Goal: Task Accomplishment & Management: Manage account settings

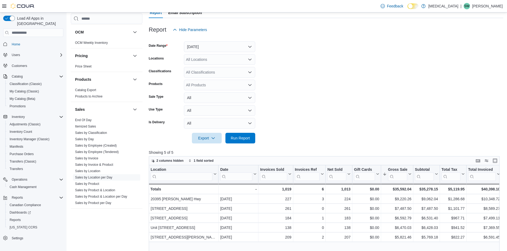
scroll to position [53, 0]
click at [249, 140] on span "Run Report" at bounding box center [240, 138] width 19 height 5
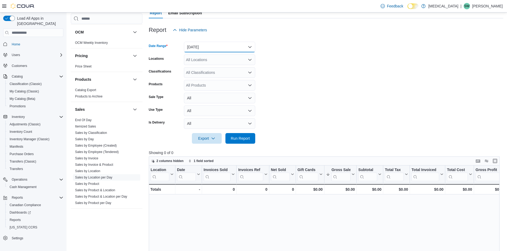
click at [215, 44] on button "Today" at bounding box center [219, 47] width 71 height 11
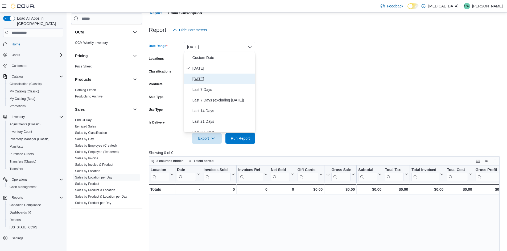
click at [213, 78] on span "Yesterday" at bounding box center [222, 79] width 61 height 6
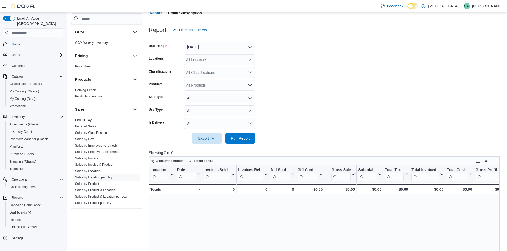
click at [319, 96] on form "Date Range Yesterday Locations All Locations Classifications All Classification…" at bounding box center [326, 89] width 354 height 109
click at [240, 138] on span "Run Report" at bounding box center [240, 138] width 19 height 5
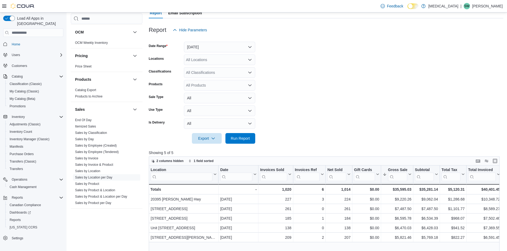
click at [326, 93] on form "Date Range Yesterday Locations All Locations Classifications All Classification…" at bounding box center [326, 89] width 354 height 109
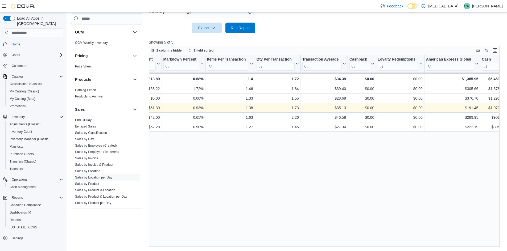
scroll to position [57, 0]
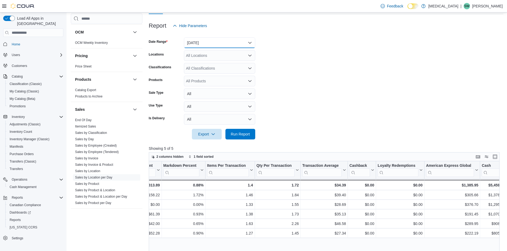
click at [219, 42] on button "[DATE]" at bounding box center [219, 43] width 71 height 11
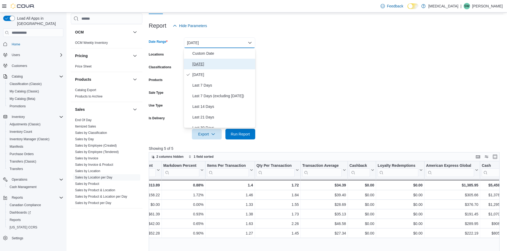
click at [205, 63] on span "[DATE]" at bounding box center [222, 64] width 61 height 6
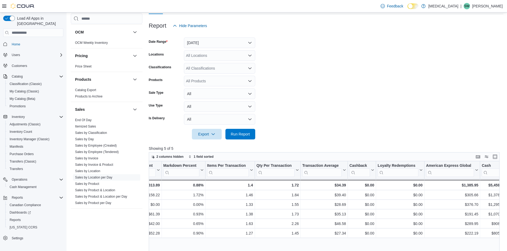
click at [322, 74] on form "Date Range [DATE] Locations All Locations Classifications All Classifications P…" at bounding box center [326, 85] width 354 height 109
click at [244, 132] on span "Run Report" at bounding box center [240, 133] width 19 height 5
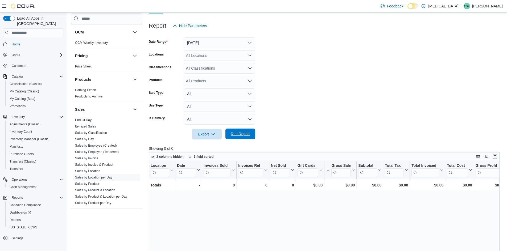
click at [242, 136] on span "Run Report" at bounding box center [240, 133] width 19 height 5
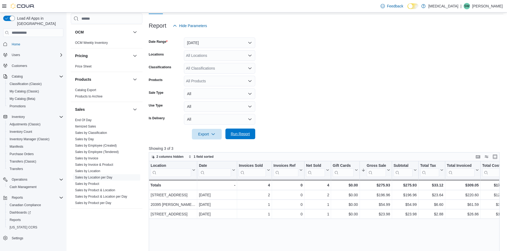
click at [243, 136] on span "Run Report" at bounding box center [240, 133] width 19 height 5
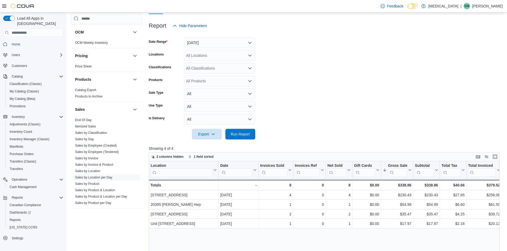
click at [325, 57] on form "Date Range Today Locations All Locations Classifications All Classifications Pr…" at bounding box center [326, 85] width 354 height 109
click at [243, 135] on span "Run Report" at bounding box center [240, 133] width 19 height 5
click at [302, 86] on form "Date Range Today Locations All Locations Classifications All Classifications Pr…" at bounding box center [326, 85] width 354 height 109
click at [244, 132] on span "Run Report" at bounding box center [240, 133] width 19 height 5
click at [235, 138] on span "Run Report" at bounding box center [240, 134] width 23 height 11
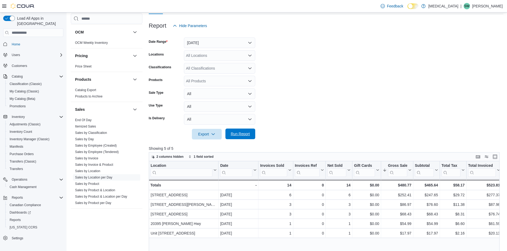
click at [236, 132] on span "Run Report" at bounding box center [240, 134] width 23 height 11
click at [392, 76] on form "Date Range Today Locations All Locations Classifications All Classifications Pr…" at bounding box center [326, 85] width 354 height 109
click at [247, 135] on span "Run Report" at bounding box center [240, 133] width 19 height 5
click at [339, 59] on form "Date Range Today Locations All Locations Classifications All Classifications Pr…" at bounding box center [326, 85] width 354 height 109
click at [238, 133] on span "Run Report" at bounding box center [240, 133] width 19 height 5
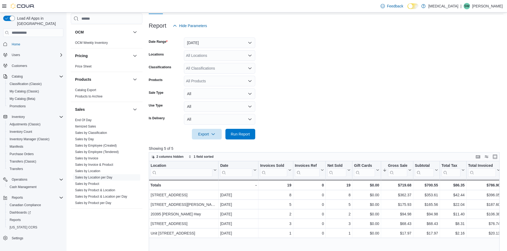
click at [328, 68] on form "Date Range Today Locations All Locations Classifications All Classifications Pr…" at bounding box center [326, 85] width 354 height 109
click at [240, 131] on span "Run Report" at bounding box center [240, 134] width 23 height 11
click at [243, 133] on span "Run Report" at bounding box center [240, 133] width 19 height 5
click at [317, 64] on form "Date Range Today Locations All Locations Classifications All Classifications Pr…" at bounding box center [326, 85] width 354 height 109
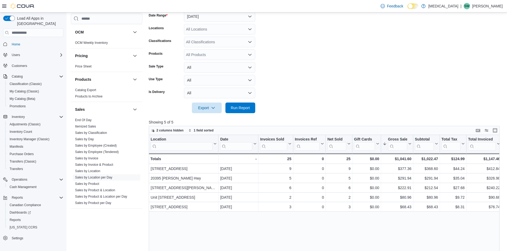
scroll to position [84, 0]
click at [317, 44] on form "Date Range Today Locations All Locations Classifications All Classifications Pr…" at bounding box center [326, 59] width 354 height 109
click at [245, 106] on span "Run Report" at bounding box center [240, 107] width 19 height 5
click at [242, 106] on span "Run Report" at bounding box center [240, 107] width 19 height 5
click at [239, 105] on span "Run Report" at bounding box center [240, 107] width 23 height 11
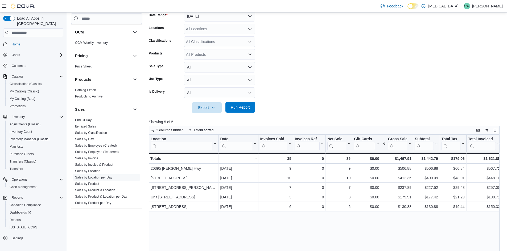
click at [251, 106] on span "Run Report" at bounding box center [240, 107] width 23 height 11
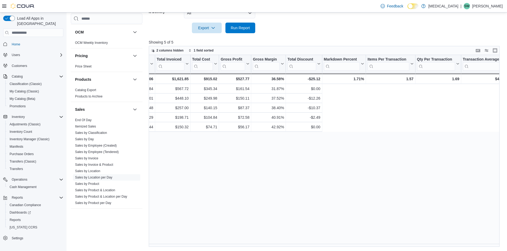
scroll to position [0, 0]
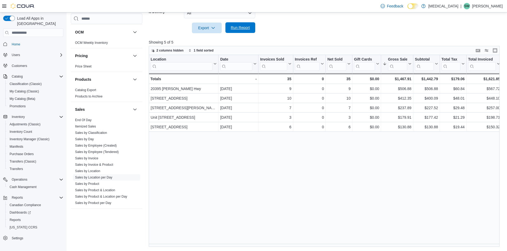
click at [241, 27] on span "Run Report" at bounding box center [240, 27] width 19 height 5
click at [238, 30] on span "Run Report" at bounding box center [240, 27] width 19 height 5
click at [325, 22] on div at bounding box center [326, 20] width 354 height 4
click at [241, 26] on span "Run Report" at bounding box center [240, 27] width 19 height 5
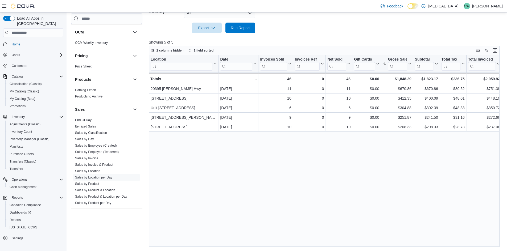
click at [239, 30] on span "Run Report" at bounding box center [240, 27] width 19 height 5
click at [256, 196] on div "Location Click to view column header actions Date Click to view column header a…" at bounding box center [326, 151] width 354 height 192
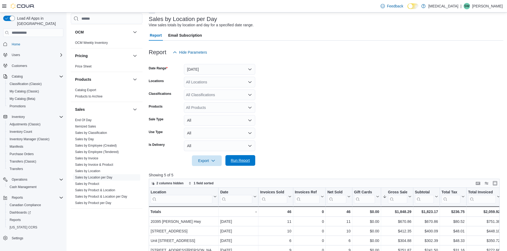
click at [243, 161] on span "Run Report" at bounding box center [240, 160] width 19 height 5
click at [320, 97] on form "Date Range Today Locations All Locations Classifications All Classifications Pr…" at bounding box center [326, 112] width 354 height 109
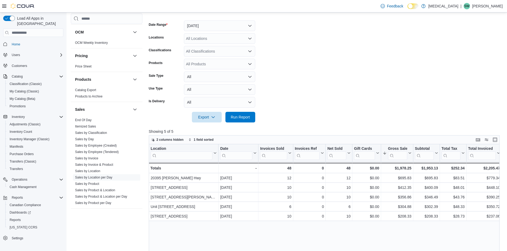
scroll to position [111, 0]
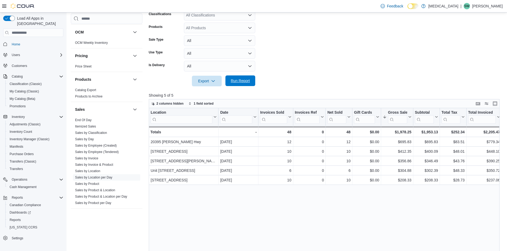
click at [244, 81] on span "Run Report" at bounding box center [240, 80] width 19 height 5
click at [246, 82] on span "Run Report" at bounding box center [240, 80] width 19 height 5
click at [243, 80] on span "Run Report" at bounding box center [240, 80] width 19 height 5
click at [242, 78] on span "Run Report" at bounding box center [240, 81] width 23 height 11
click at [245, 82] on span "Run Report" at bounding box center [240, 80] width 19 height 5
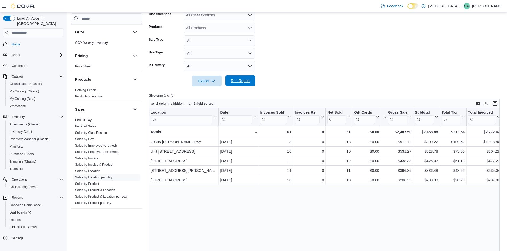
click at [233, 79] on span "Run Report" at bounding box center [240, 80] width 19 height 5
click at [238, 80] on span "Run Report" at bounding box center [240, 80] width 19 height 5
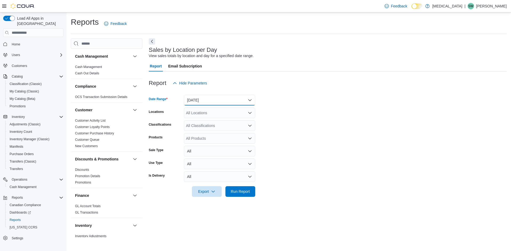
click at [227, 99] on button "[DATE]" at bounding box center [219, 100] width 71 height 11
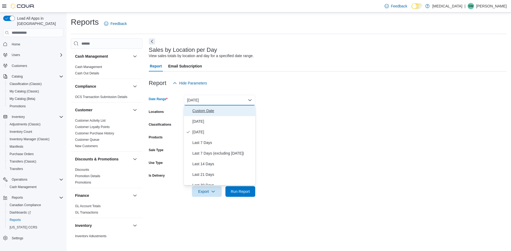
click at [225, 106] on button "Custom Date" at bounding box center [219, 111] width 71 height 11
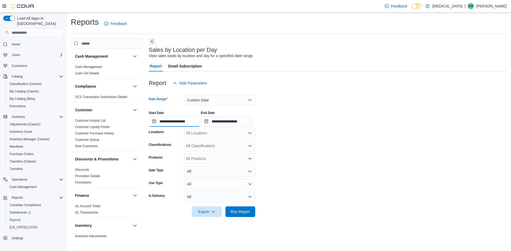
click at [181, 120] on input "**********" at bounding box center [174, 121] width 51 height 11
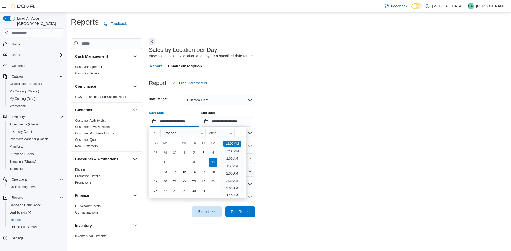
scroll to position [16, 0]
click at [157, 161] on div "5" at bounding box center [155, 162] width 9 height 9
type input "**********"
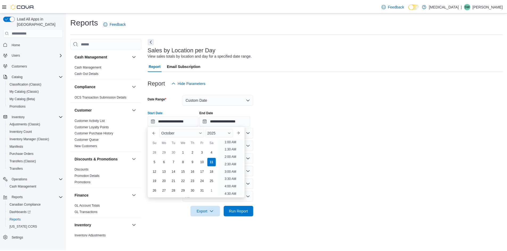
scroll to position [1, 0]
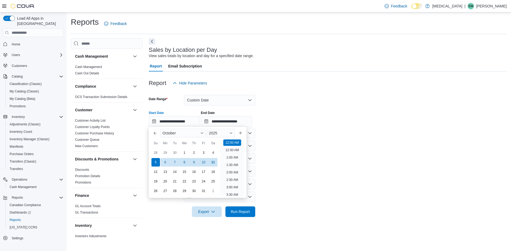
click at [310, 141] on form "**********" at bounding box center [328, 153] width 358 height 129
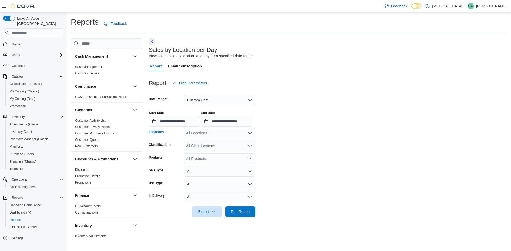
click at [220, 134] on div "All Locations" at bounding box center [219, 133] width 71 height 11
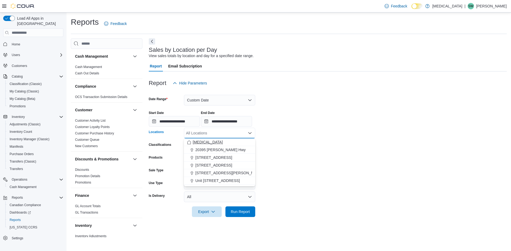
click at [220, 142] on div "[MEDICAL_DATA]" at bounding box center [219, 142] width 65 height 5
click at [289, 143] on form "**********" at bounding box center [328, 153] width 358 height 129
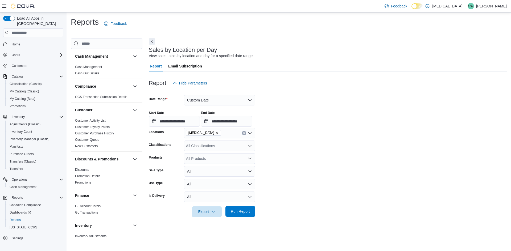
click at [242, 212] on span "Run Report" at bounding box center [240, 211] width 19 height 5
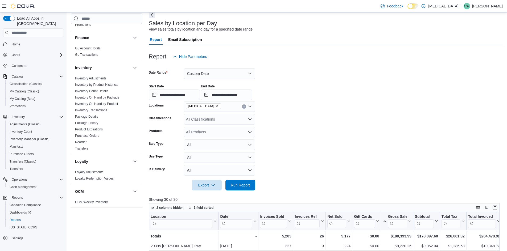
scroll to position [266, 0]
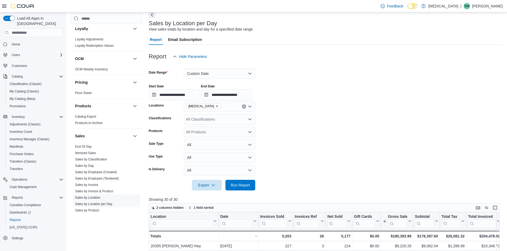
click at [95, 197] on link "Sales by Location" at bounding box center [87, 198] width 25 height 4
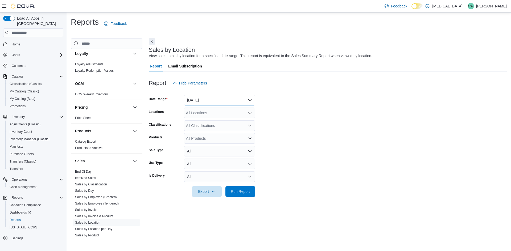
click at [206, 101] on button "Yesterday" at bounding box center [219, 100] width 71 height 11
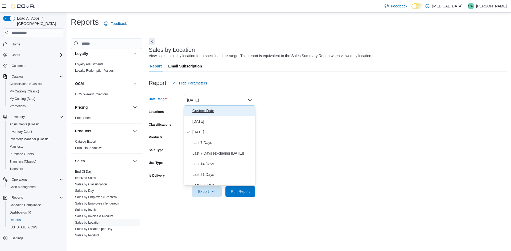
click at [207, 110] on span "Custom Date" at bounding box center [222, 111] width 61 height 6
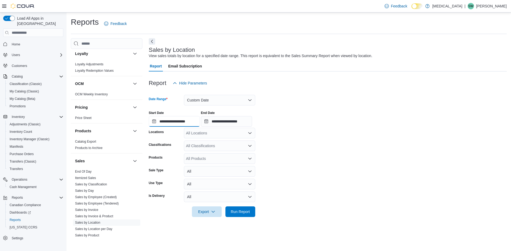
click at [184, 125] on input "**********" at bounding box center [174, 121] width 51 height 11
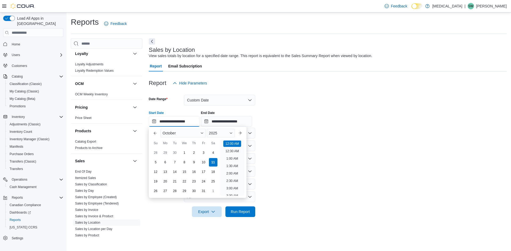
scroll to position [16, 0]
click at [159, 160] on div "5" at bounding box center [155, 162] width 9 height 9
type input "**********"
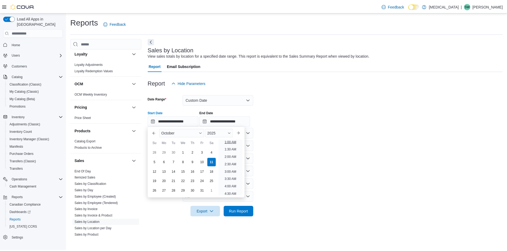
scroll to position [1, 0]
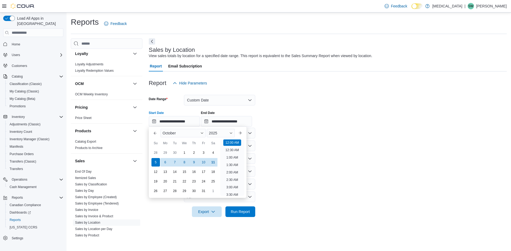
click at [304, 155] on form "**********" at bounding box center [328, 153] width 358 height 129
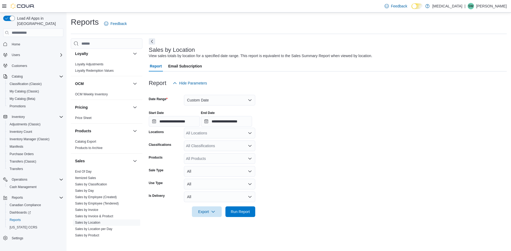
click at [221, 136] on div "All Locations" at bounding box center [219, 133] width 71 height 11
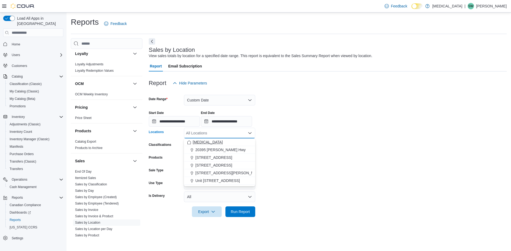
click at [218, 143] on div "[MEDICAL_DATA]" at bounding box center [219, 142] width 65 height 5
click at [322, 163] on form "**********" at bounding box center [328, 153] width 358 height 129
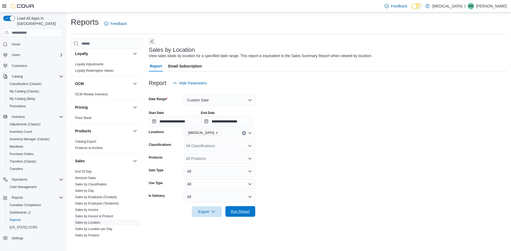
click at [247, 210] on span "Run Report" at bounding box center [240, 211] width 19 height 5
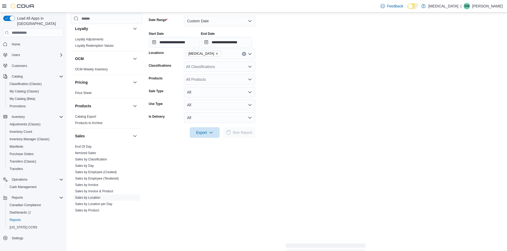
scroll to position [80, 0]
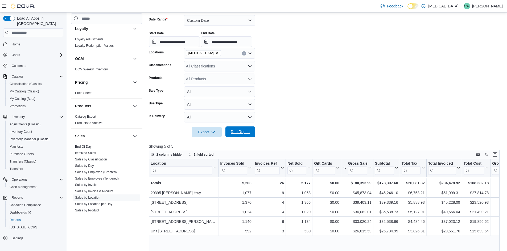
click at [245, 131] on span "Run Report" at bounding box center [240, 131] width 19 height 5
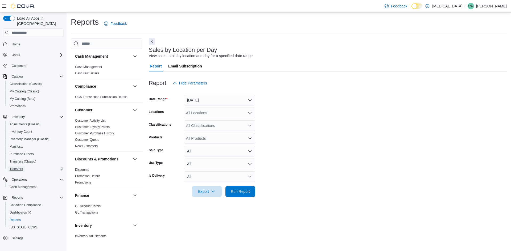
click at [23, 166] on span "Transfers" at bounding box center [16, 169] width 13 height 6
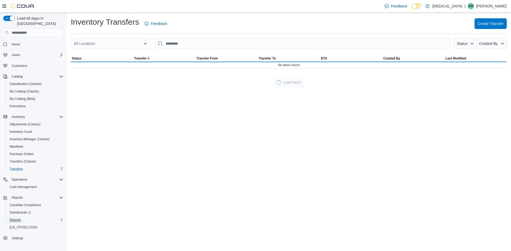
click at [16, 218] on span "Reports" at bounding box center [15, 220] width 11 height 4
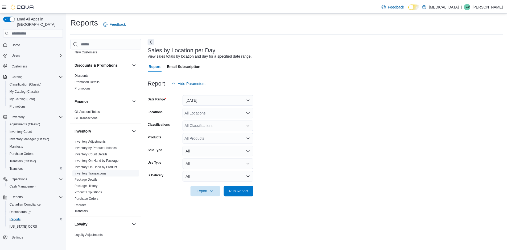
scroll to position [133, 0]
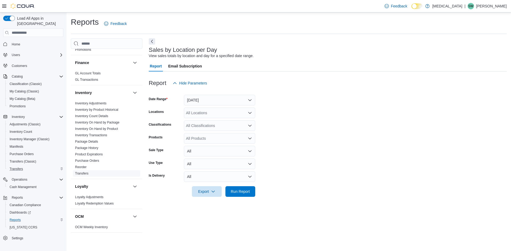
click at [87, 172] on link "Transfers" at bounding box center [81, 174] width 13 height 4
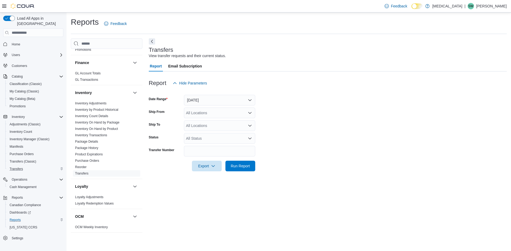
click at [224, 113] on div "All Locations" at bounding box center [219, 113] width 71 height 11
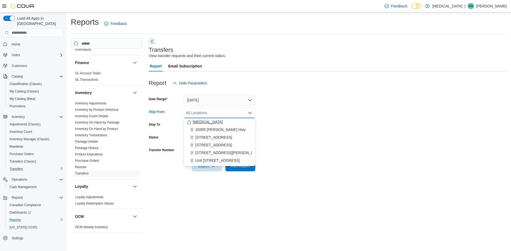
click at [216, 125] on button "[MEDICAL_DATA]" at bounding box center [219, 122] width 71 height 8
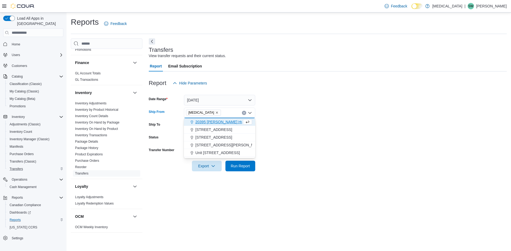
click at [301, 124] on form "Date Range Yesterday Ship From Muse Combo box. Selected. Muse. Press Backspace …" at bounding box center [328, 130] width 358 height 83
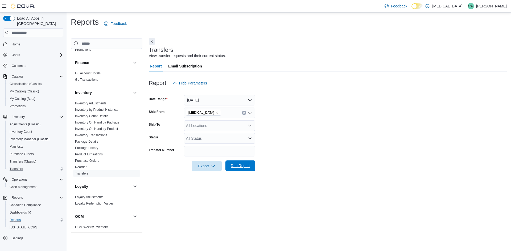
click at [246, 166] on span "Run Report" at bounding box center [240, 165] width 19 height 5
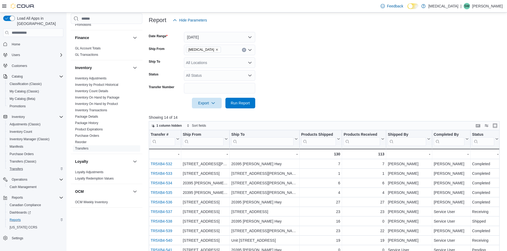
scroll to position [59, 0]
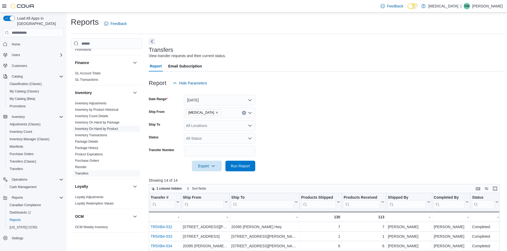
click at [95, 130] on link "Inventory On Hand by Product" at bounding box center [96, 129] width 43 height 4
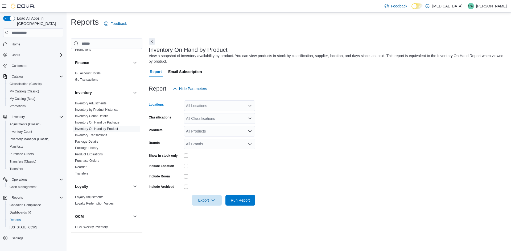
click at [226, 107] on div "All Locations" at bounding box center [219, 106] width 71 height 11
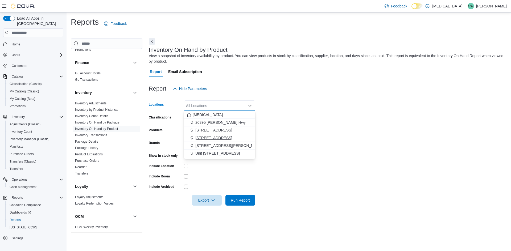
click at [217, 140] on span "[STREET_ADDRESS]" at bounding box center [213, 137] width 37 height 5
click at [313, 139] on form "Locations [STREET_ADDRESS] Selected. [STREET_ADDRESS] Press Backspace to delete…" at bounding box center [328, 150] width 358 height 112
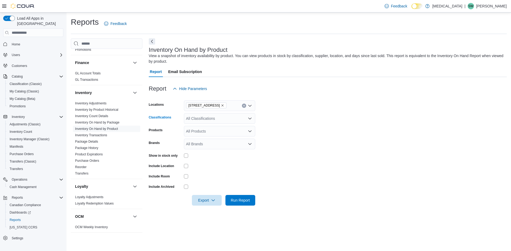
click at [218, 118] on div "All Classifications" at bounding box center [219, 118] width 71 height 11
click at [212, 136] on div "Flower" at bounding box center [219, 135] width 65 height 5
click at [305, 146] on form "Locations [STREET_ADDRESS] Classifications Flower Combo box. Selected. Flower. …" at bounding box center [328, 150] width 358 height 112
click at [235, 199] on span "Run Report" at bounding box center [240, 200] width 19 height 5
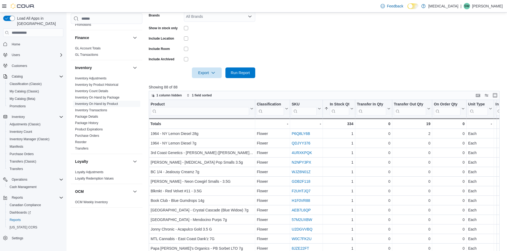
scroll to position [160, 0]
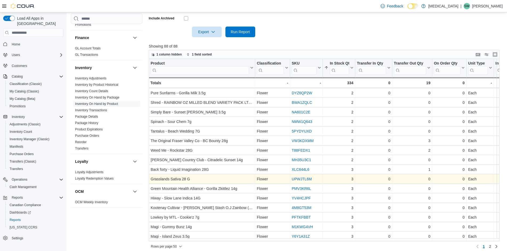
scroll to position [173, 0]
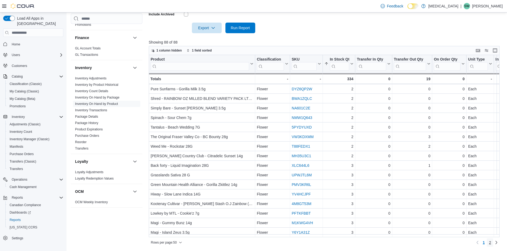
click at [493, 243] on link "2" at bounding box center [490, 243] width 6 height 9
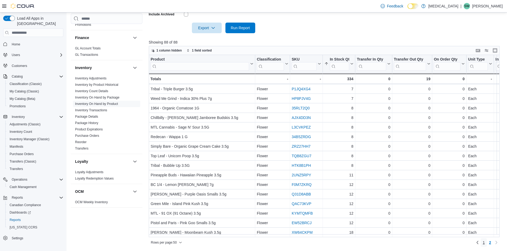
click at [485, 244] on span "1" at bounding box center [484, 242] width 2 height 5
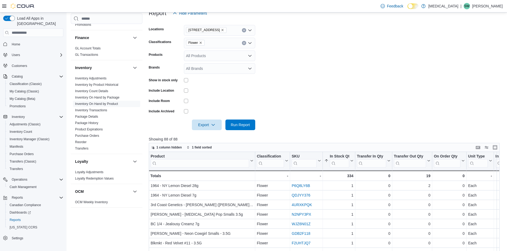
scroll to position [66, 0]
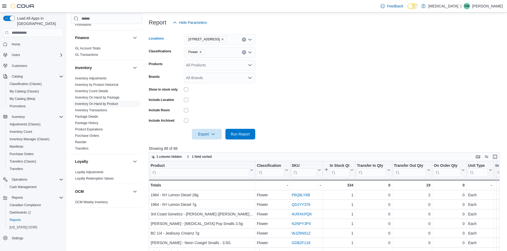
click at [222, 40] on icon "Remove 460 Granville St from selection in this group" at bounding box center [223, 39] width 2 height 2
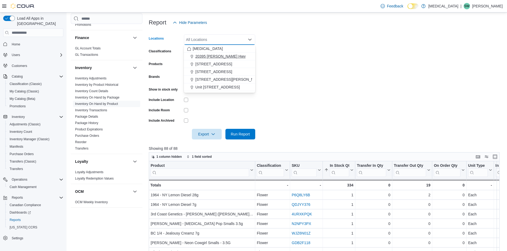
click at [213, 57] on span "20395 Lougheed Hwy" at bounding box center [220, 56] width 50 height 5
click at [306, 76] on form "Locations 20395 Lougheed Hwy Combo box. Selected. 20395 Lougheed Hwy. Press Bac…" at bounding box center [326, 84] width 354 height 112
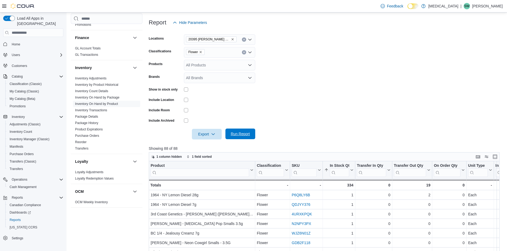
click at [246, 132] on span "Run Report" at bounding box center [240, 133] width 19 height 5
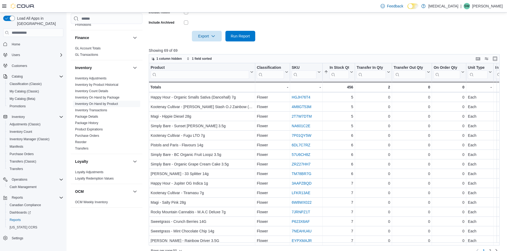
scroll to position [173, 0]
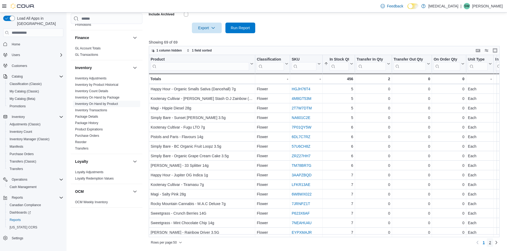
drag, startPoint x: 494, startPoint y: 243, endPoint x: 484, endPoint y: 235, distance: 12.1
click at [491, 243] on span "2" at bounding box center [490, 242] width 2 height 5
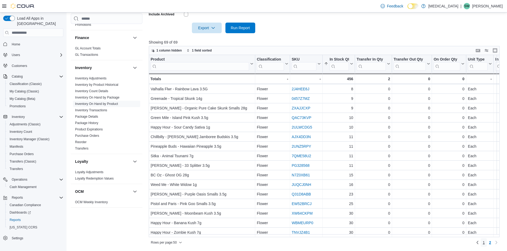
click at [485, 242] on span "1" at bounding box center [484, 242] width 2 height 5
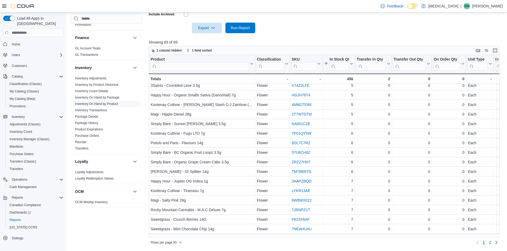
scroll to position [328, 0]
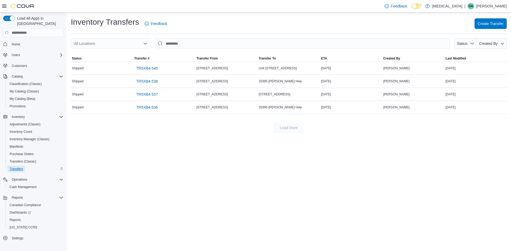
click at [18, 167] on span "Transfers" at bounding box center [16, 169] width 13 height 4
click at [15, 218] on span "Reports" at bounding box center [15, 220] width 11 height 4
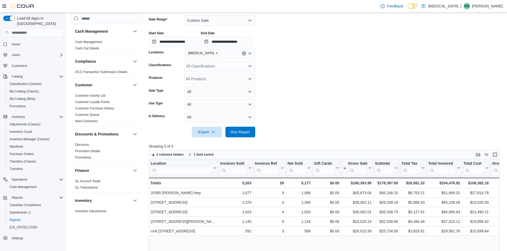
scroll to position [266, 0]
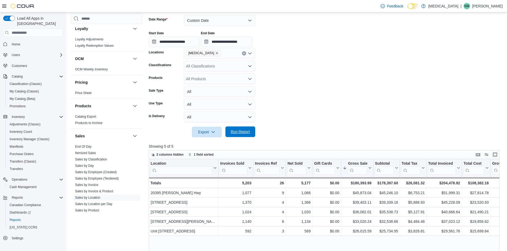
click at [243, 134] on span "Run Report" at bounding box center [240, 131] width 19 height 5
click at [236, 134] on span "Run Report" at bounding box center [240, 131] width 19 height 5
click at [346, 72] on form "**********" at bounding box center [326, 73] width 354 height 129
click at [249, 131] on span "Run Report" at bounding box center [240, 131] width 19 height 5
click at [235, 136] on span "Run Report" at bounding box center [240, 132] width 23 height 11
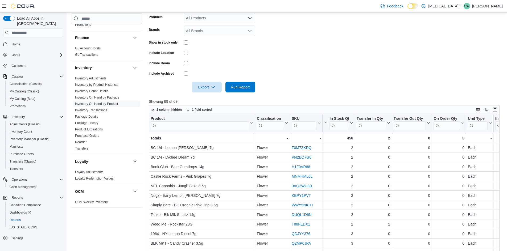
scroll to position [66, 0]
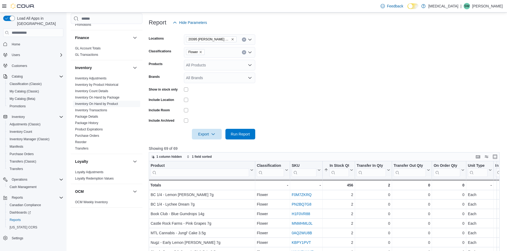
click at [231, 39] on icon "Remove 20395 Lougheed Hwy from selection in this group" at bounding box center [232, 39] width 3 height 3
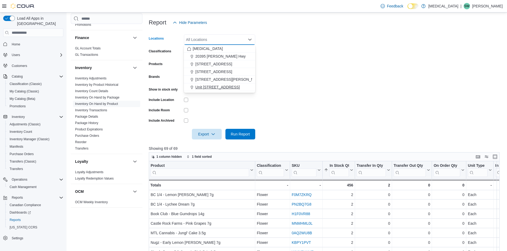
click at [224, 88] on span "Unit [STREET_ADDRESS]" at bounding box center [217, 87] width 44 height 5
click at [244, 133] on span "Run Report" at bounding box center [240, 133] width 19 height 5
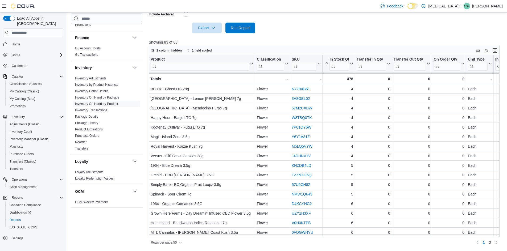
scroll to position [328, 0]
click at [491, 243] on span "2" at bounding box center [490, 242] width 2 height 5
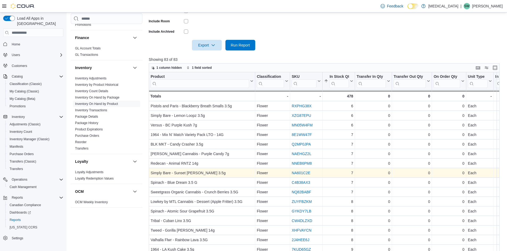
scroll to position [146, 0]
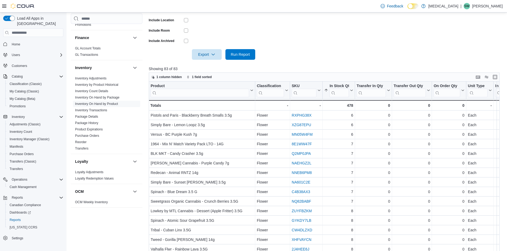
click at [362, 39] on form "Locations Unit 385 North Dollarton Highway Classifications Flower Products All …" at bounding box center [326, 4] width 354 height 112
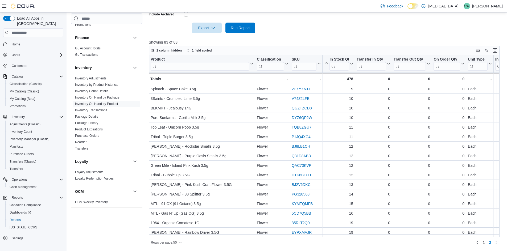
scroll to position [165, 0]
click at [485, 243] on link "1" at bounding box center [483, 243] width 6 height 9
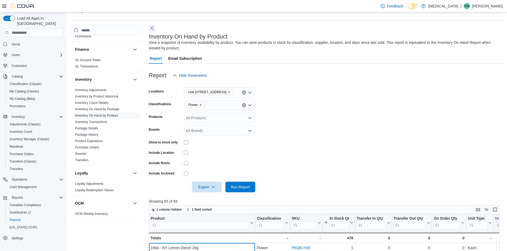
scroll to position [13, 0]
click at [200, 105] on icon "Remove Flower from selection in this group" at bounding box center [200, 105] width 3 height 3
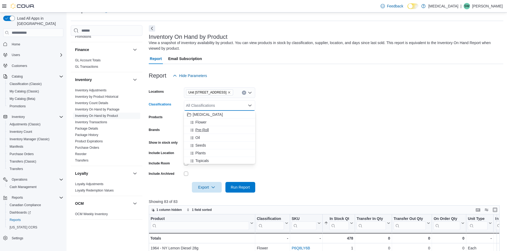
click at [206, 129] on span "Pre-Roll" at bounding box center [202, 129] width 14 height 5
click at [359, 145] on form "Locations Unit 385 North Dollarton Highway Classifications Pre-Roll Combo box. …" at bounding box center [326, 137] width 354 height 112
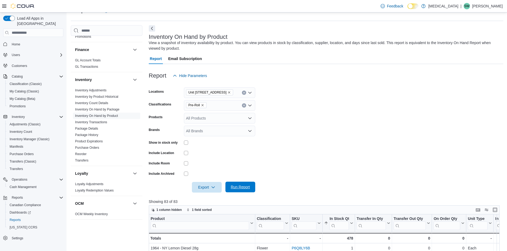
click at [240, 187] on span "Run Report" at bounding box center [240, 187] width 19 height 5
click at [338, 96] on form "Locations Unit 385 North Dollarton Highway Classifications Pre-Roll Products Al…" at bounding box center [326, 137] width 354 height 112
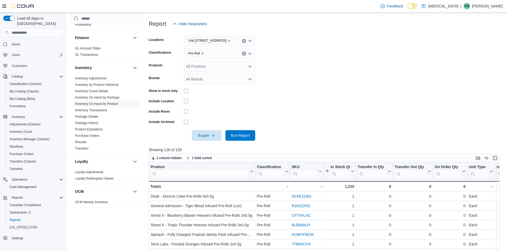
scroll to position [66, 0]
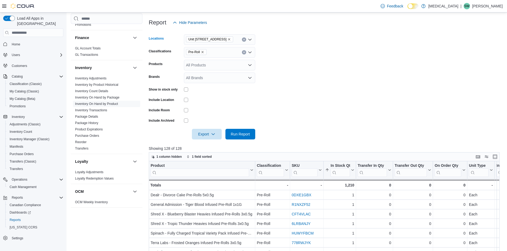
click at [230, 40] on icon "Remove Unit 385 North Dollarton Highway from selection in this group" at bounding box center [229, 39] width 2 height 2
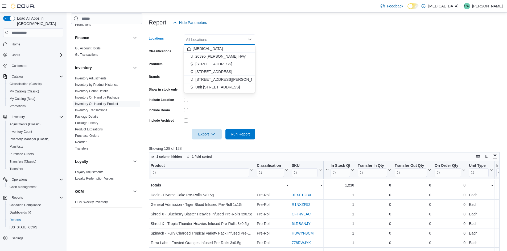
click at [219, 80] on span "[STREET_ADDRESS][PERSON_NAME]" at bounding box center [229, 79] width 68 height 5
click at [314, 65] on form "Locations 999 Denman Street Combo box. Selected. 999 Denman Street. Press Backs…" at bounding box center [326, 84] width 354 height 112
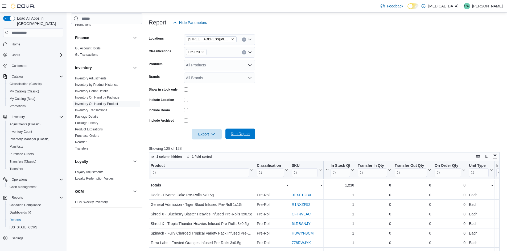
click at [246, 129] on span "Run Report" at bounding box center [240, 134] width 23 height 11
click at [231, 38] on icon "Remove 999 Denman Street from selection in this group" at bounding box center [232, 39] width 3 height 3
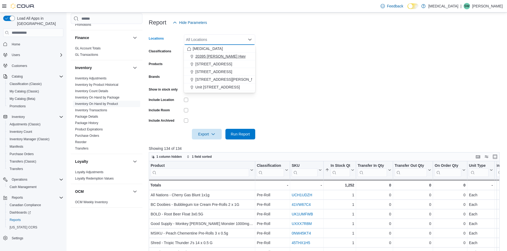
click at [210, 55] on span "20395 [PERSON_NAME] Hwy" at bounding box center [220, 56] width 50 height 5
click at [283, 136] on form "Locations 20395 Lougheed Hwy Combo box. Selected. 20395 Lougheed Hwy. Press Bac…" at bounding box center [326, 84] width 354 height 112
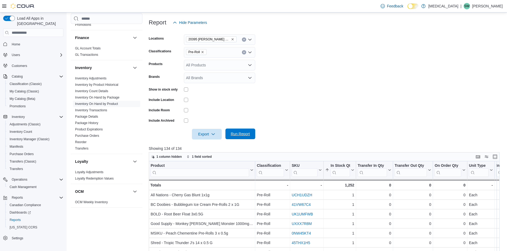
click at [243, 133] on span "Run Report" at bounding box center [240, 133] width 19 height 5
click at [244, 41] on button "Clear input" at bounding box center [244, 40] width 4 height 4
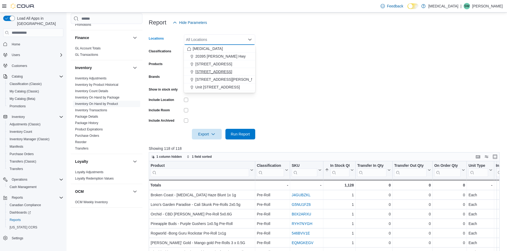
click at [219, 71] on span "[STREET_ADDRESS]" at bounding box center [213, 71] width 37 height 5
click at [293, 72] on form "Locations 460 Granville St Combo box. Selected. 460 Granville St. Press Backspa…" at bounding box center [326, 84] width 354 height 112
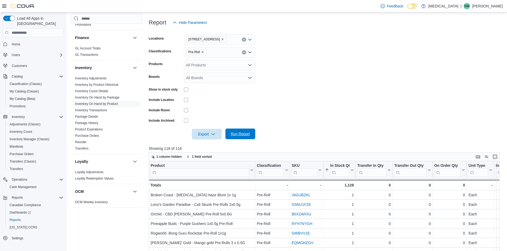
click at [248, 134] on span "Run Report" at bounding box center [240, 133] width 19 height 5
click at [317, 112] on form "Locations 460 Granville St Classifications Pre-Roll Products All Products Brand…" at bounding box center [326, 84] width 354 height 112
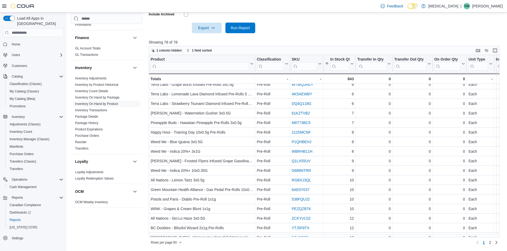
scroll to position [328, 0]
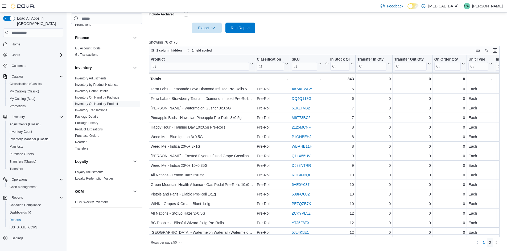
click at [491, 242] on span "2" at bounding box center [490, 242] width 2 height 5
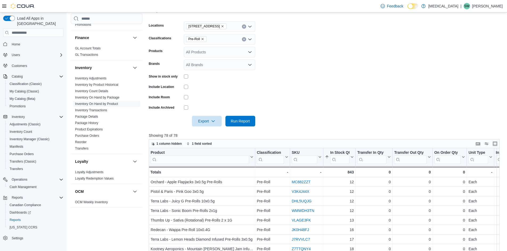
scroll to position [66, 0]
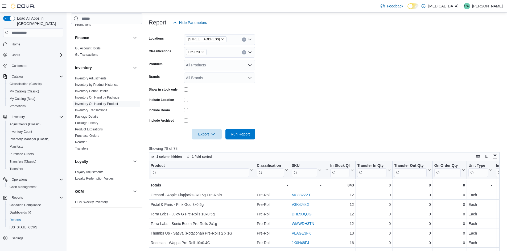
click at [221, 39] on icon "Remove 460 Granville St from selection in this group" at bounding box center [222, 39] width 3 height 3
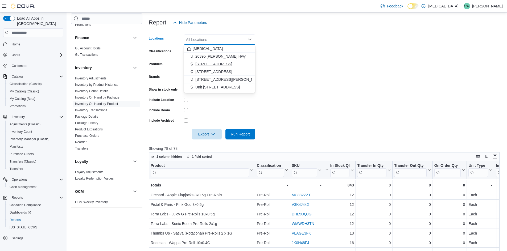
click at [213, 64] on span "[STREET_ADDRESS]" at bounding box center [213, 63] width 37 height 5
click at [296, 75] on form "Locations 3039 Granville Street Combo box. Selected. 3039 Granville Street. Pre…" at bounding box center [326, 84] width 354 height 112
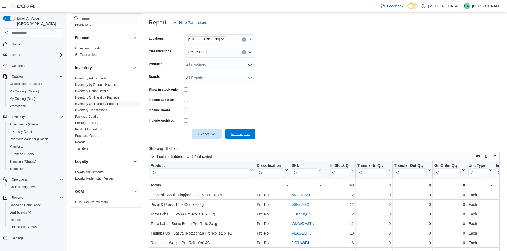
click at [244, 133] on span "Run Report" at bounding box center [240, 133] width 19 height 5
click at [303, 97] on form "Locations [STREET_ADDRESS] Classifications Pre-Roll Products All Products Brand…" at bounding box center [326, 84] width 354 height 112
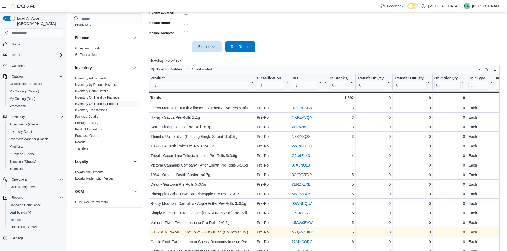
scroll to position [173, 0]
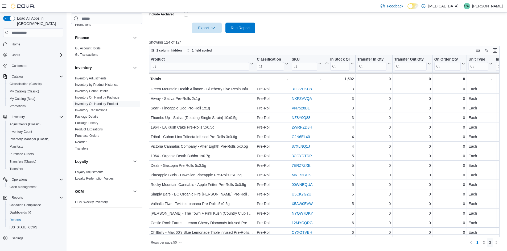
click at [491, 241] on span "3" at bounding box center [490, 242] width 2 height 5
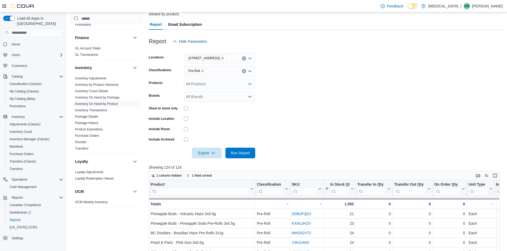
scroll to position [40, 0]
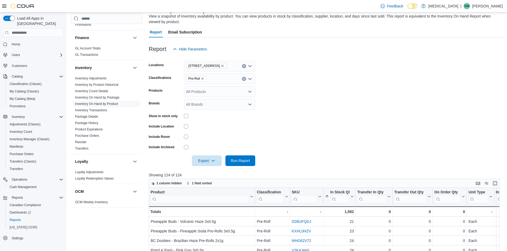
click at [222, 65] on icon "Remove 3039 Granville Street from selection in this group" at bounding box center [223, 66] width 2 height 2
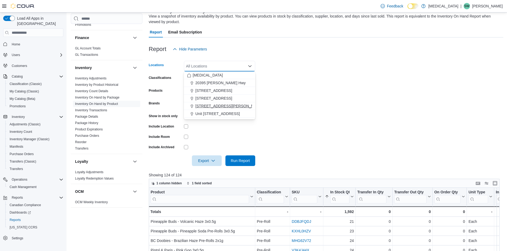
click at [212, 107] on span "[STREET_ADDRESS][PERSON_NAME]" at bounding box center [229, 105] width 68 height 5
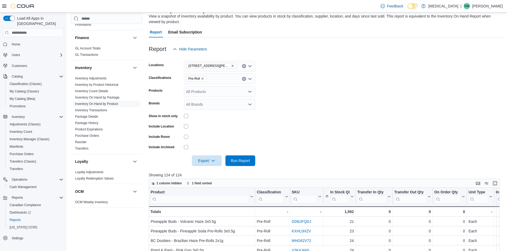
click at [300, 95] on form "Locations 999 Denman Street Classifications Pre-Roll Products All Products Bran…" at bounding box center [326, 111] width 354 height 112
click at [203, 77] on span "Pre-Roll" at bounding box center [196, 78] width 16 height 5
click at [203, 78] on icon "Remove Pre-Roll from selection in this group" at bounding box center [202, 78] width 3 height 3
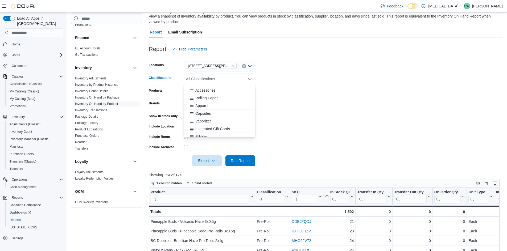
scroll to position [86, 0]
click at [214, 126] on div "Beverages" at bounding box center [219, 125] width 65 height 5
click at [349, 130] on form "Locations 999 Denman Street Classifications Beverages Combo box. Selected. Beve…" at bounding box center [326, 111] width 354 height 112
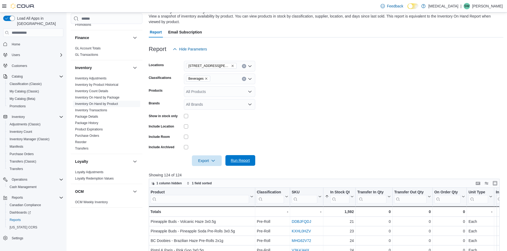
click at [243, 162] on span "Run Report" at bounding box center [240, 160] width 19 height 5
click at [244, 78] on icon "Clear input" at bounding box center [244, 79] width 2 height 2
click at [295, 85] on form "Locations 999 Denman Street Classifications All Classifications Products All Pr…" at bounding box center [326, 111] width 354 height 112
click at [232, 75] on div "All Classifications" at bounding box center [219, 79] width 71 height 11
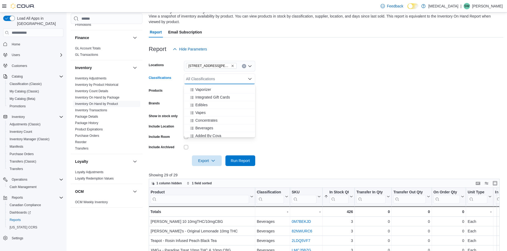
scroll to position [86, 0]
click at [221, 125] on div "Beverages" at bounding box center [219, 125] width 65 height 5
click at [323, 117] on form "Locations 999 Denman Street Classifications Beverages Combo box. Selected. Beve…" at bounding box center [326, 111] width 354 height 112
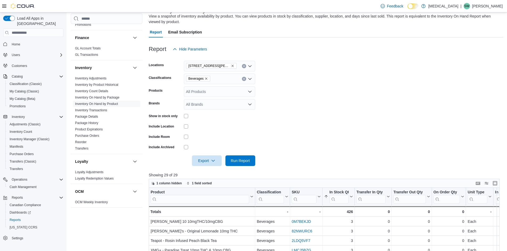
click at [231, 67] on icon "Remove 999 Denman Street from selection in this group" at bounding box center [232, 65] width 3 height 3
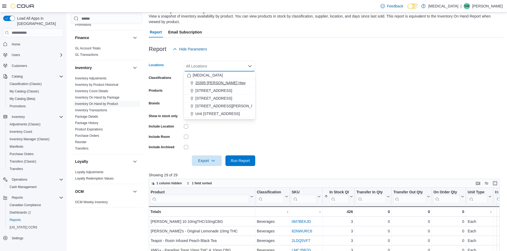
click at [217, 81] on span "20395 [PERSON_NAME] Hwy" at bounding box center [220, 82] width 50 height 5
click at [350, 135] on form "Locations 20395 Lougheed Hwy Combo box. Selected. 20395 Lougheed Hwy. Press Bac…" at bounding box center [326, 111] width 354 height 112
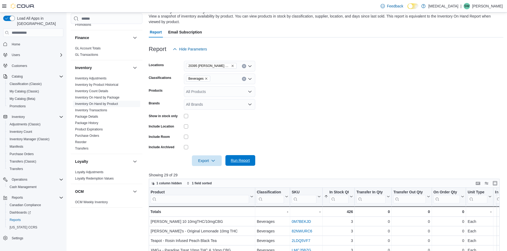
click at [248, 160] on span "Run Report" at bounding box center [240, 160] width 19 height 5
click at [231, 66] on icon "Remove 20395 Lougheed Hwy from selection in this group" at bounding box center [232, 65] width 3 height 3
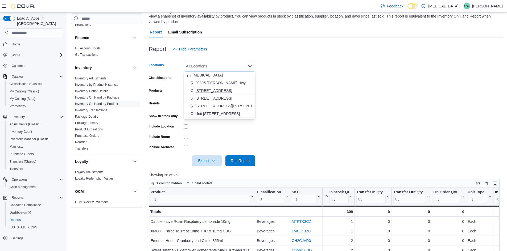
click at [218, 89] on span "[STREET_ADDRESS]" at bounding box center [213, 90] width 37 height 5
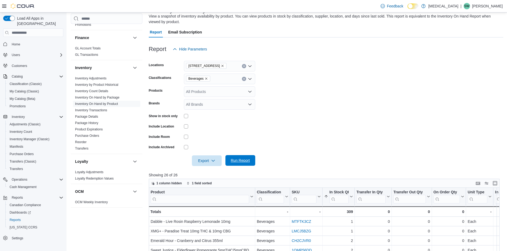
click at [243, 160] on span "Run Report" at bounding box center [240, 160] width 19 height 5
click at [221, 65] on icon "Remove 3039 Granville Street from selection in this group" at bounding box center [222, 65] width 3 height 3
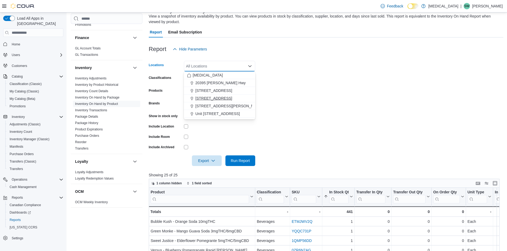
click at [216, 100] on span "[STREET_ADDRESS]" at bounding box center [213, 98] width 37 height 5
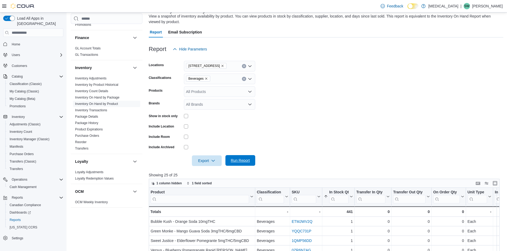
click at [242, 158] on span "Run Report" at bounding box center [240, 160] width 23 height 11
click at [366, 90] on form "Locations 460 Granville St Classifications Beverages Products All Products Bran…" at bounding box center [326, 111] width 354 height 112
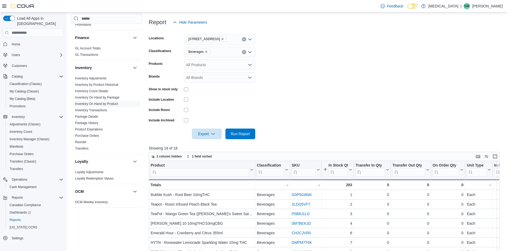
scroll to position [66, 0]
click at [213, 38] on span "[STREET_ADDRESS]" at bounding box center [206, 39] width 36 height 5
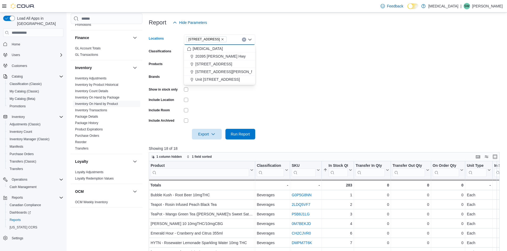
click at [221, 39] on icon "Remove 460 Granville St from selection in this group" at bounding box center [222, 39] width 3 height 3
click at [220, 67] on button "[STREET_ADDRESS]" at bounding box center [219, 64] width 71 height 8
click at [234, 139] on span "Run Report" at bounding box center [240, 134] width 23 height 11
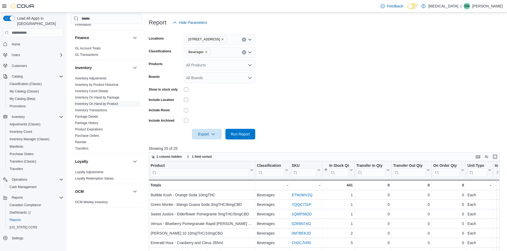
click at [336, 99] on form "Locations [STREET_ADDRESS] Classifications Beverages Products All Products Bran…" at bounding box center [326, 84] width 354 height 112
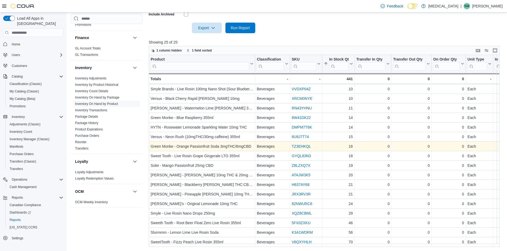
scroll to position [52, 0]
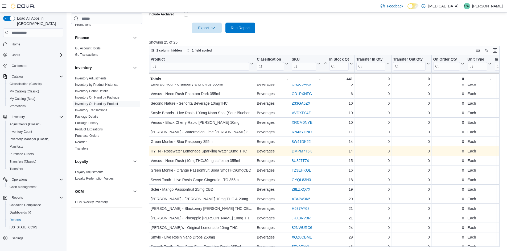
click at [298, 153] on link "DMPM7T6K" at bounding box center [302, 151] width 20 height 4
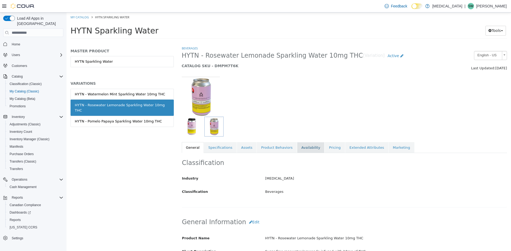
click at [300, 149] on link "Availability" at bounding box center [310, 147] width 27 height 11
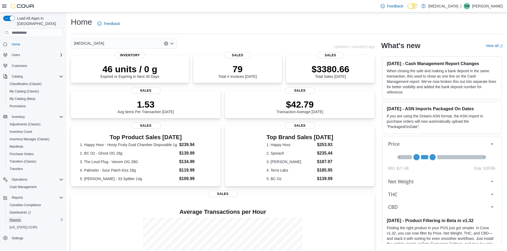
click at [15, 218] on span "Reports" at bounding box center [15, 220] width 11 height 4
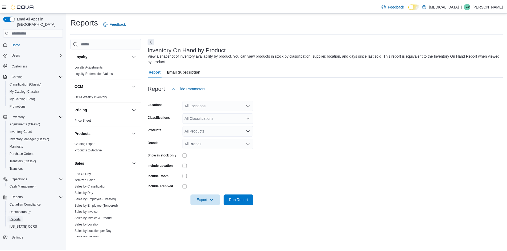
scroll to position [266, 0]
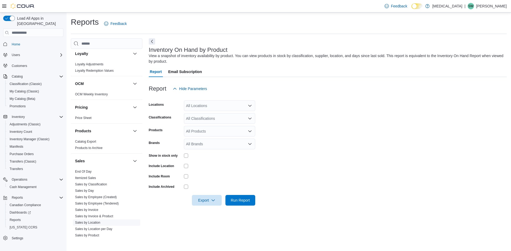
click at [97, 222] on link "Sales by Location" at bounding box center [87, 223] width 25 height 4
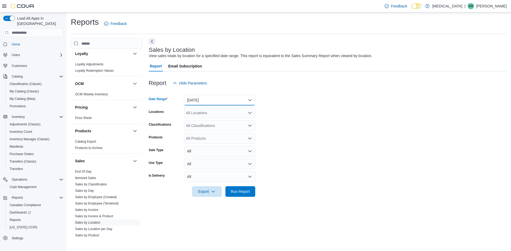
click at [225, 104] on button "[DATE]" at bounding box center [219, 100] width 71 height 11
click at [220, 123] on span "[DATE]" at bounding box center [222, 121] width 61 height 6
click at [385, 122] on form "Date Range [DATE] Locations All Locations Classifications All Classifications P…" at bounding box center [328, 143] width 358 height 109
click at [225, 113] on div "All Locations" at bounding box center [219, 113] width 71 height 11
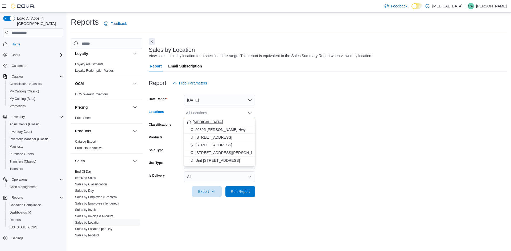
click at [222, 120] on div "[MEDICAL_DATA]" at bounding box center [219, 121] width 65 height 5
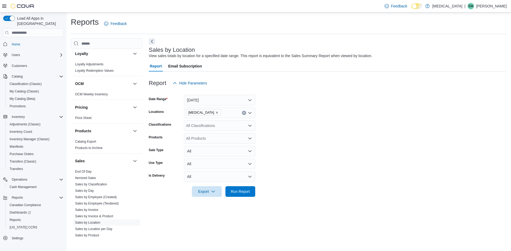
click at [301, 119] on form "Date Range [DATE] Locations [MEDICAL_DATA] Classifications All Classifications …" at bounding box center [328, 143] width 358 height 109
click at [244, 197] on div "Export Run Report" at bounding box center [202, 191] width 106 height 11
click at [247, 192] on span "Run Report" at bounding box center [240, 191] width 19 height 5
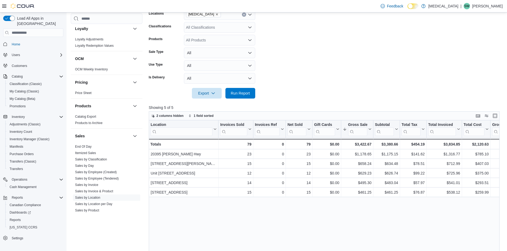
scroll to position [106, 0]
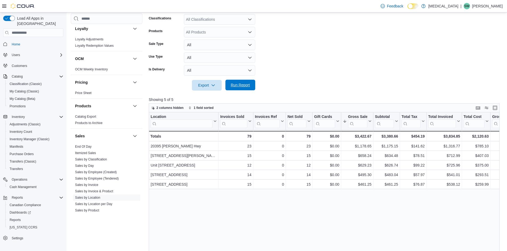
click at [244, 90] on span "Run Report" at bounding box center [240, 85] width 23 height 11
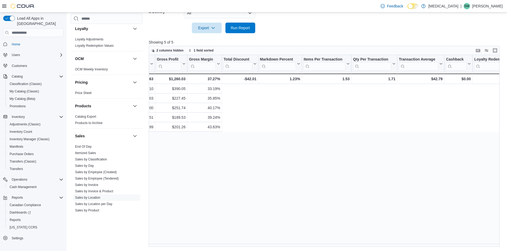
scroll to position [0, 0]
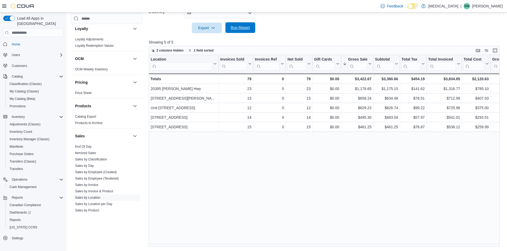
click at [246, 27] on span "Run Report" at bounding box center [240, 27] width 19 height 5
click at [222, 189] on div "Location Click to view column header actions Invoices Sold Click to view column…" at bounding box center [326, 151] width 354 height 192
click at [239, 27] on span "Run Report" at bounding box center [240, 27] width 19 height 5
click at [247, 31] on span "Run Report" at bounding box center [240, 27] width 23 height 11
click at [247, 24] on span "Run Report" at bounding box center [240, 27] width 23 height 11
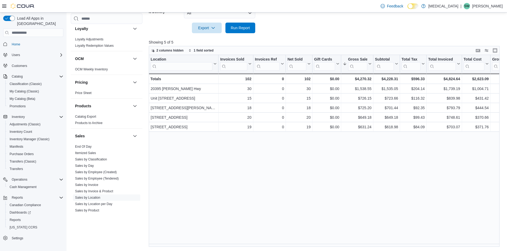
click at [340, 35] on div at bounding box center [326, 36] width 354 height 6
click at [244, 30] on span "Run Report" at bounding box center [240, 27] width 19 height 5
click at [302, 34] on div at bounding box center [326, 36] width 354 height 6
click at [245, 30] on span "Run Report" at bounding box center [240, 27] width 19 height 5
click at [241, 28] on span "Run Report" at bounding box center [240, 27] width 19 height 5
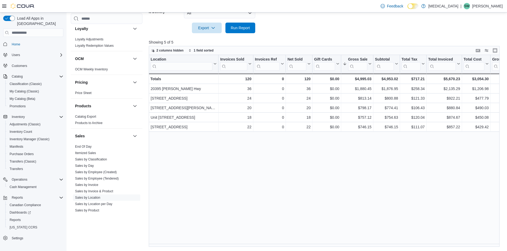
click at [238, 28] on span "Run Report" at bounding box center [240, 27] width 19 height 5
click at [243, 24] on span "Run Report" at bounding box center [240, 27] width 23 height 11
click at [244, 31] on span "Run Report" at bounding box center [240, 27] width 23 height 11
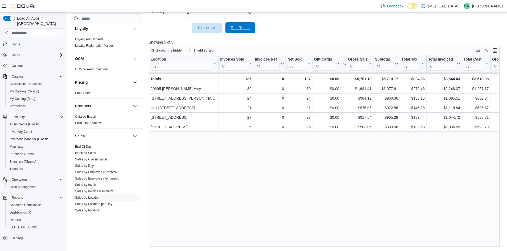
click at [244, 32] on span "Run Report" at bounding box center [240, 27] width 23 height 11
click at [247, 27] on span "Run Report" at bounding box center [240, 27] width 19 height 5
click at [241, 26] on span "Run Report" at bounding box center [240, 27] width 19 height 5
click at [239, 28] on span "Run Report" at bounding box center [240, 27] width 19 height 5
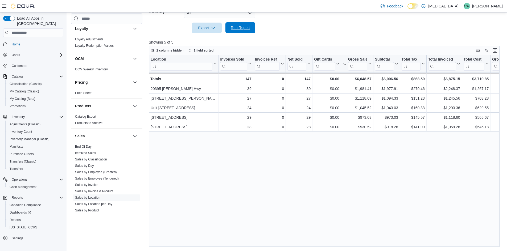
click at [248, 30] on span "Run Report" at bounding box center [240, 27] width 19 height 5
click at [237, 27] on span "Run Report" at bounding box center [240, 27] width 19 height 5
click at [243, 28] on span "Run Report" at bounding box center [240, 27] width 19 height 5
click at [244, 30] on span "Run Report" at bounding box center [240, 27] width 19 height 5
click at [242, 24] on span "Run Report" at bounding box center [240, 27] width 23 height 11
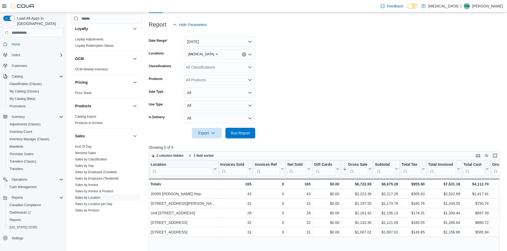
scroll to position [57, 0]
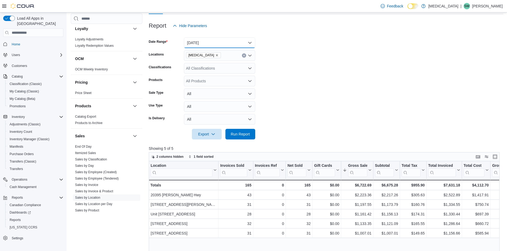
click at [208, 43] on button "Today" at bounding box center [219, 43] width 71 height 11
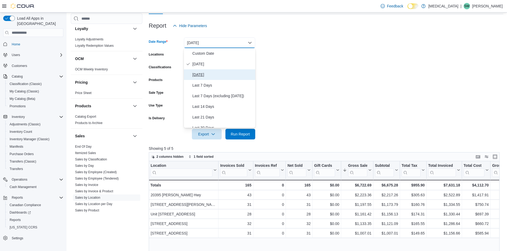
click at [204, 75] on span "Yesterday" at bounding box center [222, 75] width 61 height 6
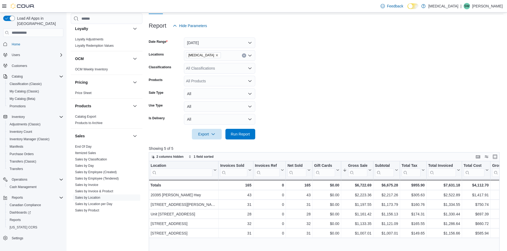
click at [404, 105] on form "Date Range Yesterday Locations Muse Classifications All Classifications Product…" at bounding box center [326, 85] width 354 height 109
click at [244, 131] on span "Run Report" at bounding box center [240, 134] width 23 height 11
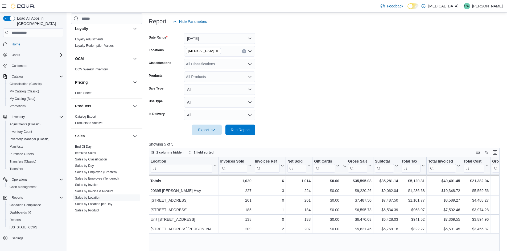
scroll to position [57, 0]
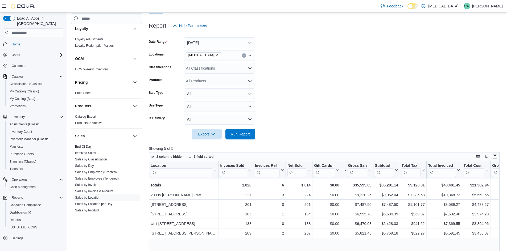
click at [317, 63] on form "Date Range Yesterday Locations Muse Classifications All Classifications Product…" at bounding box center [326, 85] width 354 height 109
click at [242, 133] on span "Run Report" at bounding box center [240, 133] width 19 height 5
click at [349, 82] on form "Date Range Yesterday Locations Muse Classifications All Classifications Product…" at bounding box center [326, 85] width 354 height 109
click at [202, 39] on button "Yesterday" at bounding box center [219, 43] width 71 height 11
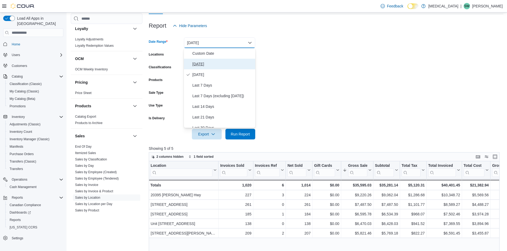
click at [205, 62] on span "Today" at bounding box center [222, 64] width 61 height 6
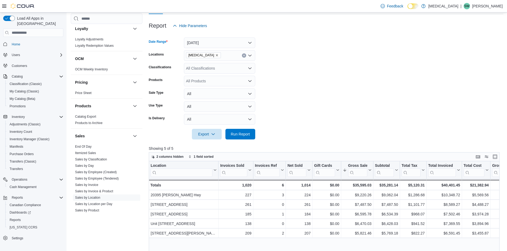
click at [322, 78] on form "Date Range Today Locations Muse Classifications All Classifications Products Al…" at bounding box center [326, 85] width 354 height 109
click at [234, 135] on span "Run Report" at bounding box center [240, 133] width 19 height 5
click at [321, 98] on form "Date Range Today Locations Muse Classifications All Classifications Products Al…" at bounding box center [326, 85] width 354 height 109
click at [332, 77] on form "Date Range Today Locations Muse Classifications All Classifications Products Al…" at bounding box center [326, 85] width 354 height 109
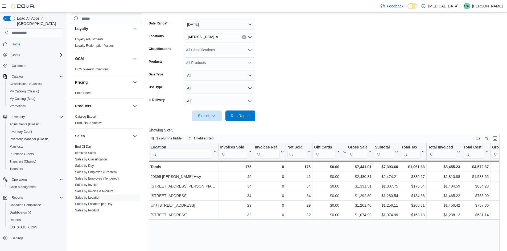
scroll to position [84, 0]
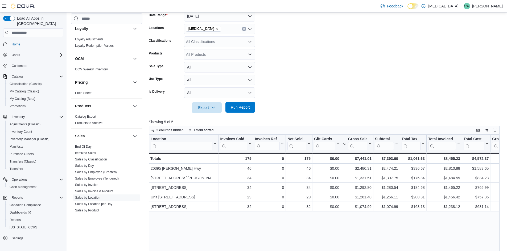
click at [246, 107] on span "Run Report" at bounding box center [240, 107] width 19 height 5
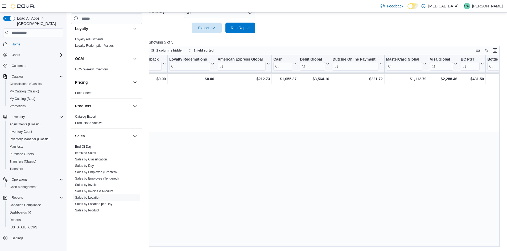
scroll to position [0, 0]
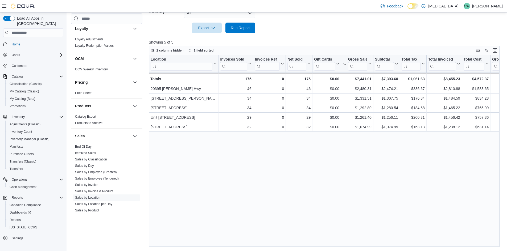
click at [211, 201] on div "Location Click to view column header actions Invoices Sold Click to view column…" at bounding box center [326, 151] width 354 height 192
click at [247, 27] on span "Run Report" at bounding box center [240, 27] width 19 height 5
click at [244, 32] on span "Run Report" at bounding box center [240, 27] width 23 height 11
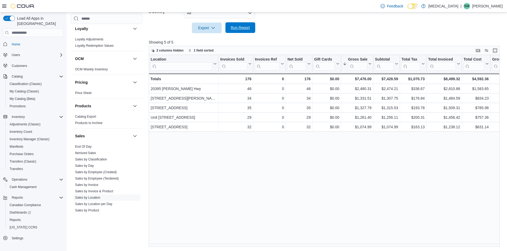
click at [238, 30] on span "Run Report" at bounding box center [240, 27] width 19 height 5
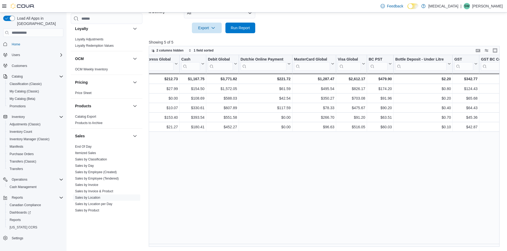
scroll to position [0, 814]
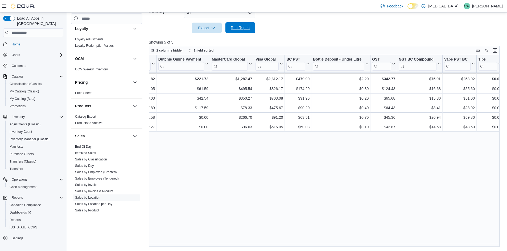
click at [240, 29] on span "Run Report" at bounding box center [240, 27] width 19 height 5
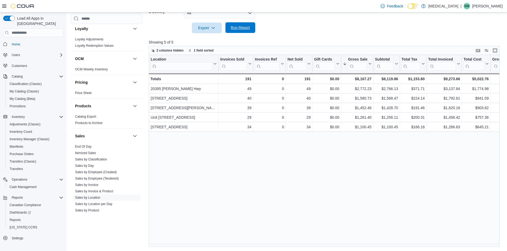
click at [235, 30] on span "Run Report" at bounding box center [240, 27] width 19 height 5
click at [243, 24] on span "Run Report" at bounding box center [240, 27] width 23 height 11
click at [240, 26] on span "Run Report" at bounding box center [240, 27] width 19 height 5
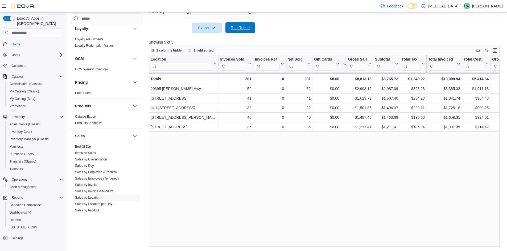
click at [240, 26] on span "Run Report" at bounding box center [240, 27] width 19 height 5
click at [250, 27] on span "Run Report" at bounding box center [240, 27] width 19 height 5
click at [240, 30] on span "Run Report" at bounding box center [240, 27] width 19 height 5
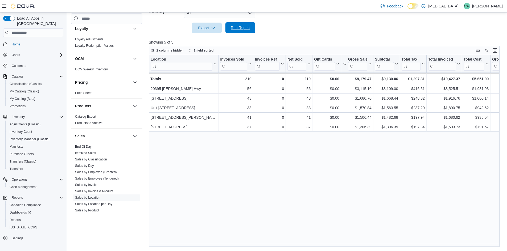
click at [247, 30] on span "Run Report" at bounding box center [240, 27] width 19 height 5
click at [243, 29] on span "Run Report" at bounding box center [240, 27] width 19 height 5
click at [246, 30] on span "Run Report" at bounding box center [240, 27] width 19 height 5
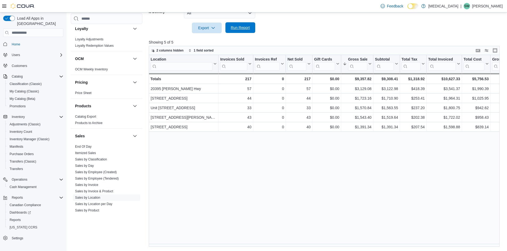
click at [244, 31] on span "Run Report" at bounding box center [240, 27] width 23 height 11
click at [242, 28] on span "Run Report" at bounding box center [240, 27] width 19 height 5
click at [244, 27] on span "Run Report" at bounding box center [240, 27] width 19 height 5
click at [240, 28] on span "Run Report" at bounding box center [240, 27] width 19 height 5
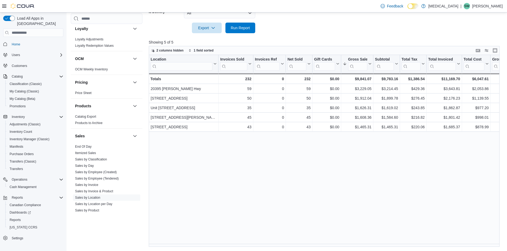
click at [241, 28] on span "Run Report" at bounding box center [240, 27] width 19 height 5
click at [237, 26] on span "Run Report" at bounding box center [240, 27] width 19 height 5
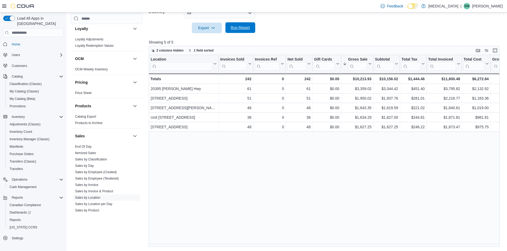
click at [236, 26] on span "Run Report" at bounding box center [240, 27] width 19 height 5
click at [240, 25] on span "Run Report" at bounding box center [240, 27] width 23 height 11
click at [337, 38] on div at bounding box center [326, 36] width 354 height 6
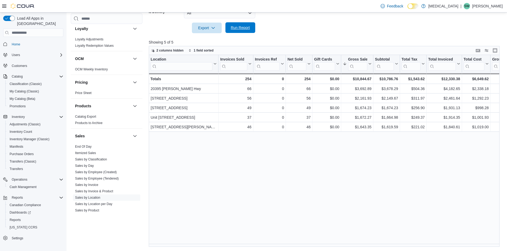
click at [243, 29] on span "Run Report" at bounding box center [240, 27] width 19 height 5
click at [242, 27] on span "Run Report" at bounding box center [240, 27] width 19 height 5
click at [241, 34] on div at bounding box center [326, 36] width 354 height 6
click at [235, 24] on span "Run Report" at bounding box center [240, 27] width 23 height 11
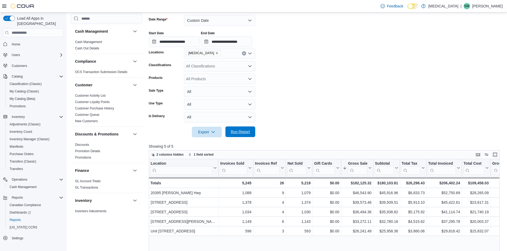
scroll to position [266, 0]
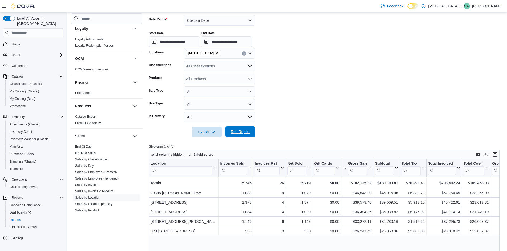
click at [247, 131] on span "Run Report" at bounding box center [240, 131] width 19 height 5
click at [251, 132] on span "Run Report" at bounding box center [240, 132] width 23 height 11
click at [347, 107] on form "**********" at bounding box center [326, 73] width 354 height 129
click at [250, 132] on span "Run Report" at bounding box center [240, 132] width 23 height 11
click at [247, 135] on span "Run Report" at bounding box center [240, 132] width 23 height 11
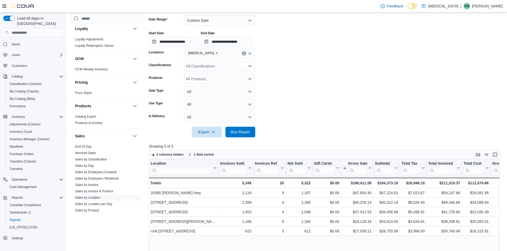
click at [385, 114] on form "**********" at bounding box center [326, 73] width 354 height 129
click at [236, 131] on span "Run Report" at bounding box center [240, 131] width 19 height 5
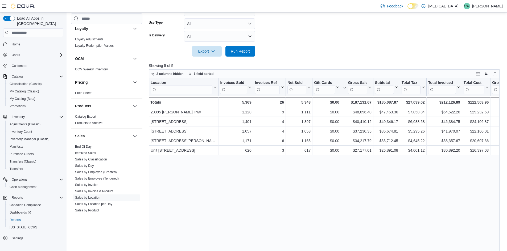
scroll to position [184, 0]
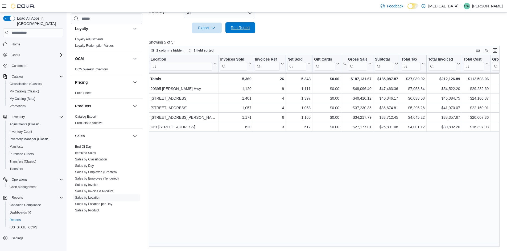
click at [235, 28] on span "Run Report" at bounding box center [240, 27] width 19 height 5
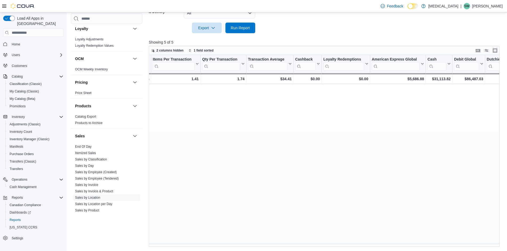
scroll to position [0, 0]
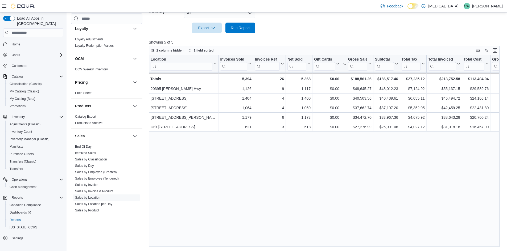
click at [232, 162] on div "Location Click to view column header actions Invoices Sold Click to view column…" at bounding box center [326, 151] width 354 height 192
click at [242, 30] on span "Run Report" at bounding box center [240, 27] width 19 height 5
click at [242, 27] on span "Run Report" at bounding box center [240, 27] width 19 height 5
click at [243, 27] on span "Run Report" at bounding box center [240, 27] width 19 height 5
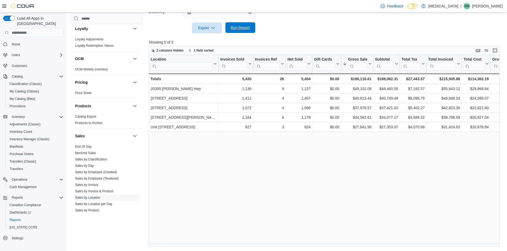
click at [243, 29] on span "Run Report" at bounding box center [240, 27] width 19 height 5
click at [245, 25] on span "Run Report" at bounding box center [240, 27] width 23 height 11
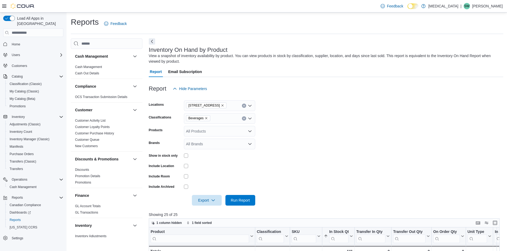
click at [320, 94] on form "Locations [STREET_ADDRESS] Classifications Beverages Products All Products Bran…" at bounding box center [326, 150] width 354 height 112
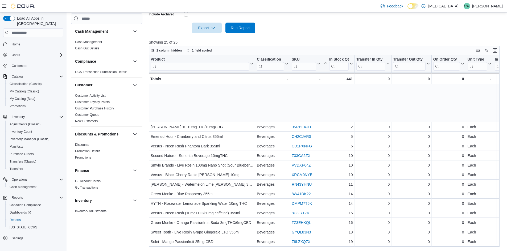
scroll to position [52, 0]
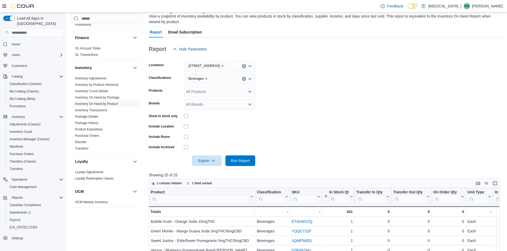
scroll to position [13, 0]
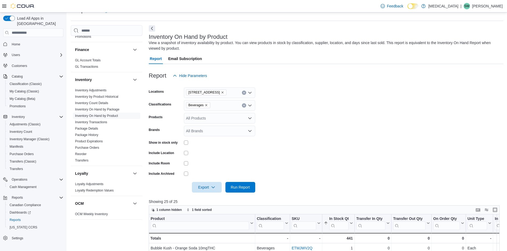
click at [223, 92] on span "[STREET_ADDRESS]" at bounding box center [206, 93] width 41 height 6
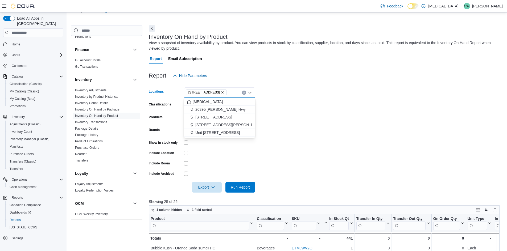
click at [250, 77] on div "Report Hide Parameters" at bounding box center [326, 75] width 354 height 11
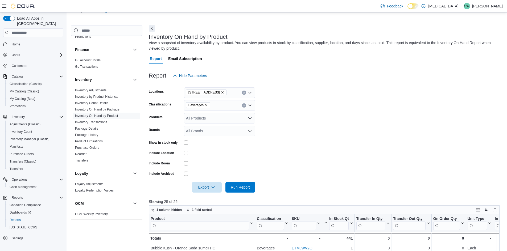
click at [205, 104] on icon "Remove Beverages from selection in this group" at bounding box center [206, 105] width 3 height 3
click at [201, 131] on span "Pre-Roll" at bounding box center [202, 129] width 14 height 5
click at [279, 136] on form "Locations [STREET_ADDRESS] Classifications Pre-Roll Products All Products Brand…" at bounding box center [326, 137] width 354 height 112
click at [247, 190] on span "Run Report" at bounding box center [240, 187] width 23 height 11
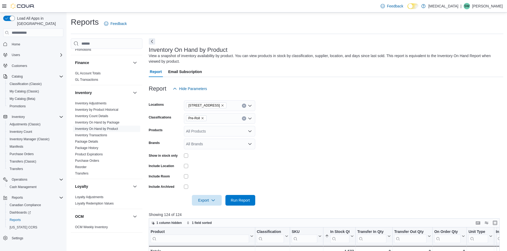
click at [222, 105] on icon "Remove 3039 Granville Street from selection in this group" at bounding box center [222, 105] width 3 height 3
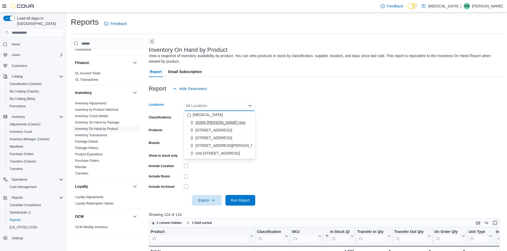
click at [215, 125] on button "20395 [PERSON_NAME] Hwy" at bounding box center [219, 123] width 71 height 8
drag, startPoint x: 369, startPoint y: 147, endPoint x: 326, endPoint y: 158, distance: 44.3
click at [368, 147] on form "Locations [STREET_ADDRESS] Combo box. Selected. [STREET_ADDRESS] Press Backspac…" at bounding box center [326, 150] width 354 height 112
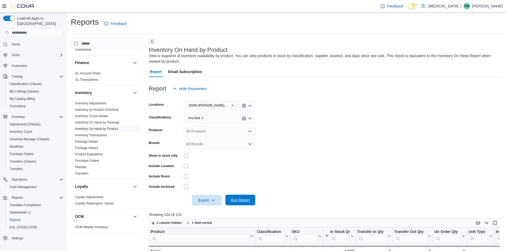
click at [241, 199] on span "Run Report" at bounding box center [240, 200] width 19 height 5
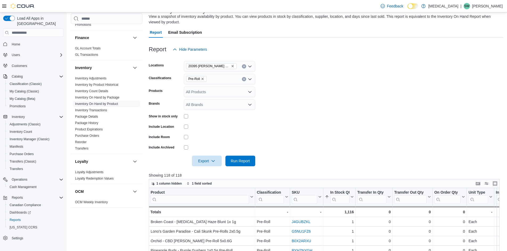
scroll to position [27, 0]
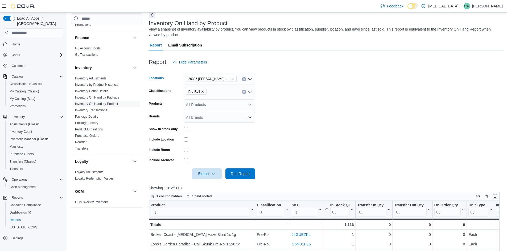
click at [231, 78] on icon "Remove 20395 Lougheed Hwy from selection in this group" at bounding box center [232, 78] width 3 height 3
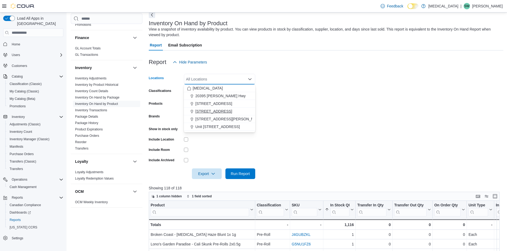
click at [219, 111] on span "[STREET_ADDRESS]" at bounding box center [213, 111] width 37 height 5
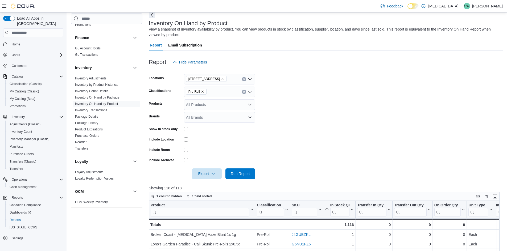
click at [292, 116] on form "Locations [STREET_ADDRESS] Classifications Pre-Roll Products All Products Brand…" at bounding box center [326, 124] width 354 height 112
click at [247, 178] on span "Run Report" at bounding box center [240, 173] width 23 height 11
click at [221, 79] on icon "Remove 460 Granville St from selection in this group" at bounding box center [222, 78] width 3 height 3
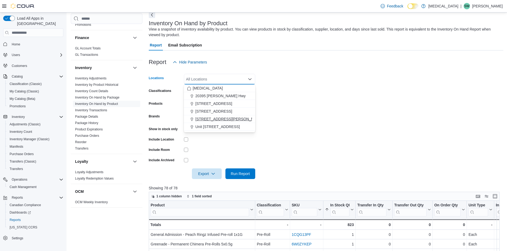
click at [216, 118] on span "[STREET_ADDRESS][PERSON_NAME]" at bounding box center [229, 119] width 68 height 5
click at [307, 123] on form "Locations [STREET_ADDRESS][PERSON_NAME] Selected. [STREET_ADDRESS][PERSON_NAME]…" at bounding box center [326, 124] width 354 height 112
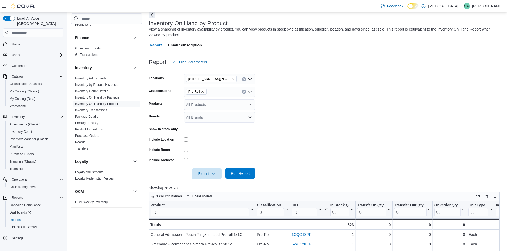
click at [245, 174] on span "Run Report" at bounding box center [240, 173] width 19 height 5
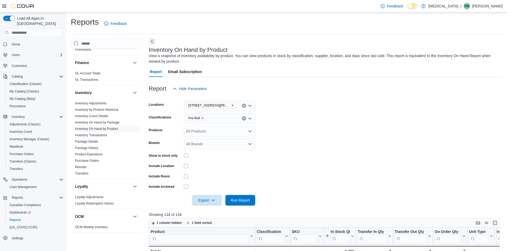
click at [309, 36] on div "Reports Feedback Cash Management Cash Management Cash Out Details Compliance OC…" at bounding box center [287, 218] width 432 height 403
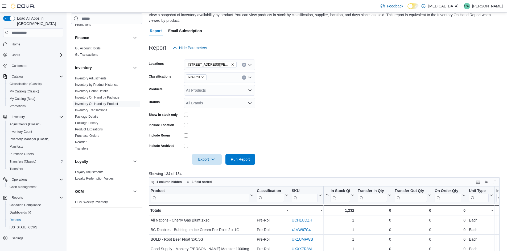
scroll to position [53, 0]
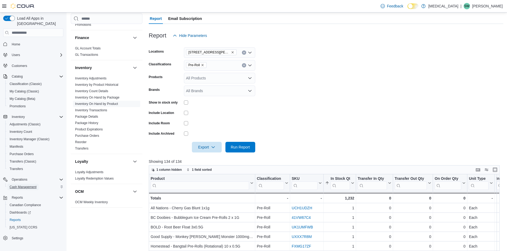
click at [29, 184] on span "Cash Management" at bounding box center [23, 187] width 27 height 6
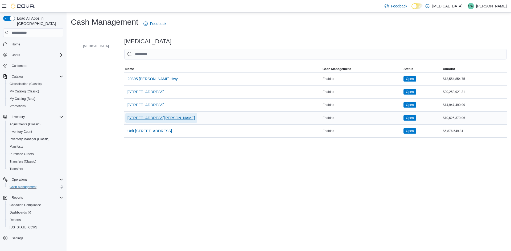
click at [129, 118] on span "[STREET_ADDRESS][PERSON_NAME]" at bounding box center [161, 117] width 68 height 5
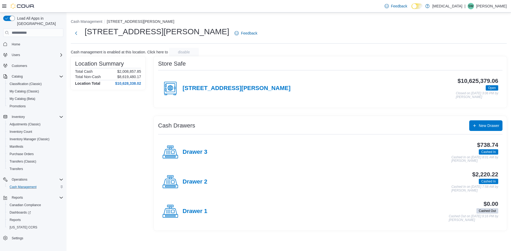
click at [195, 182] on h4 "Drawer 2" at bounding box center [194, 182] width 25 height 7
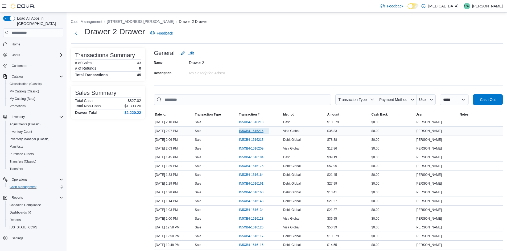
click at [253, 132] on span "IN5XB4-1616216" at bounding box center [251, 131] width 24 height 4
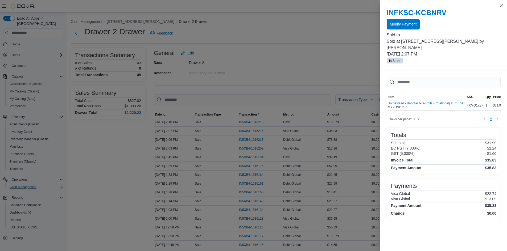
click at [407, 25] on span "Modify Payment" at bounding box center [403, 24] width 27 height 5
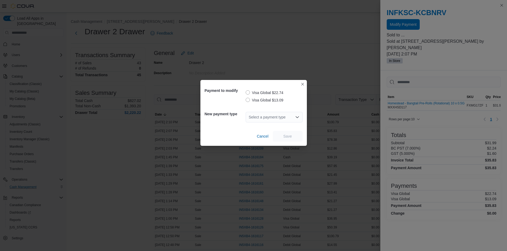
click at [249, 101] on label "Visa Global $13.09" at bounding box center [265, 100] width 38 height 6
click at [279, 118] on div "Select a payment type" at bounding box center [274, 117] width 57 height 11
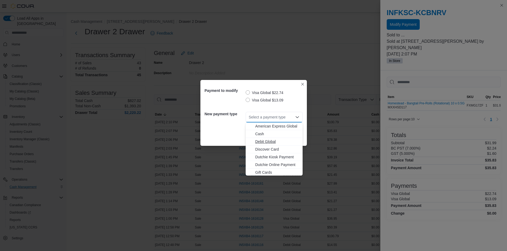
click at [270, 141] on span "Debit Global" at bounding box center [277, 141] width 44 height 5
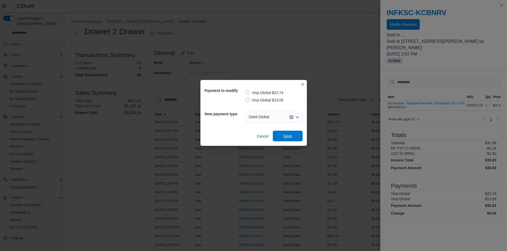
click at [285, 131] on div "Cancel Save" at bounding box center [254, 134] width 98 height 15
click at [283, 134] on span "Save" at bounding box center [287, 136] width 9 height 5
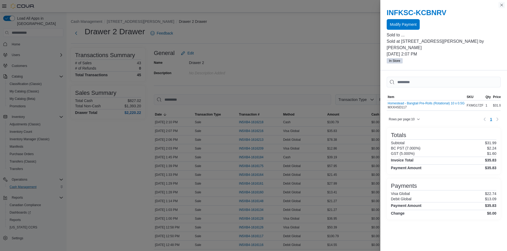
click at [501, 3] on button "Close this dialog" at bounding box center [501, 5] width 6 height 6
